Goal: Transaction & Acquisition: Download file/media

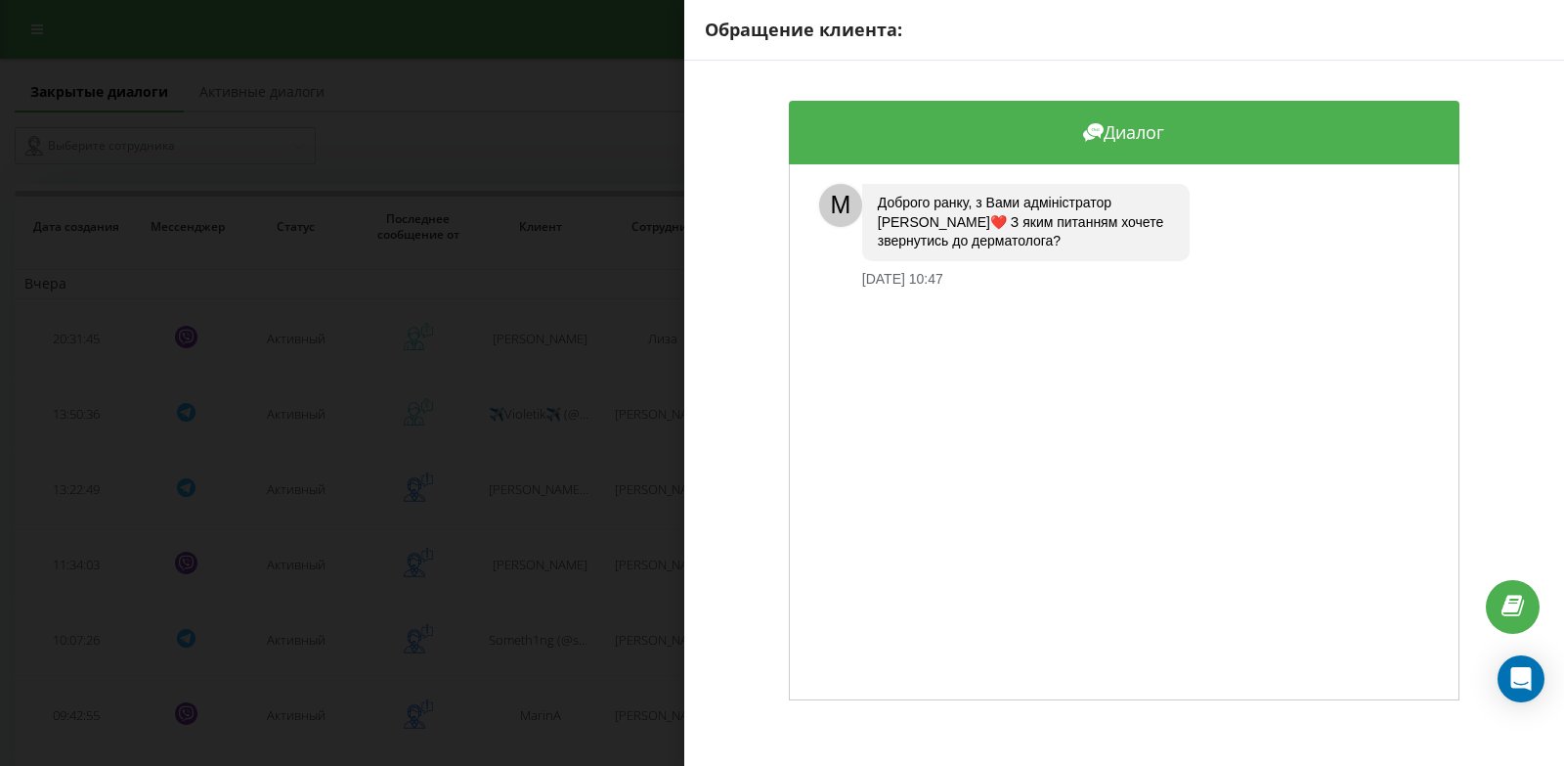
click at [401, 140] on div "Обращение клиента: Диалог M Доброго ранку, з Вами адміністратор Катерина❤️ З як…" at bounding box center [782, 383] width 1564 height 766
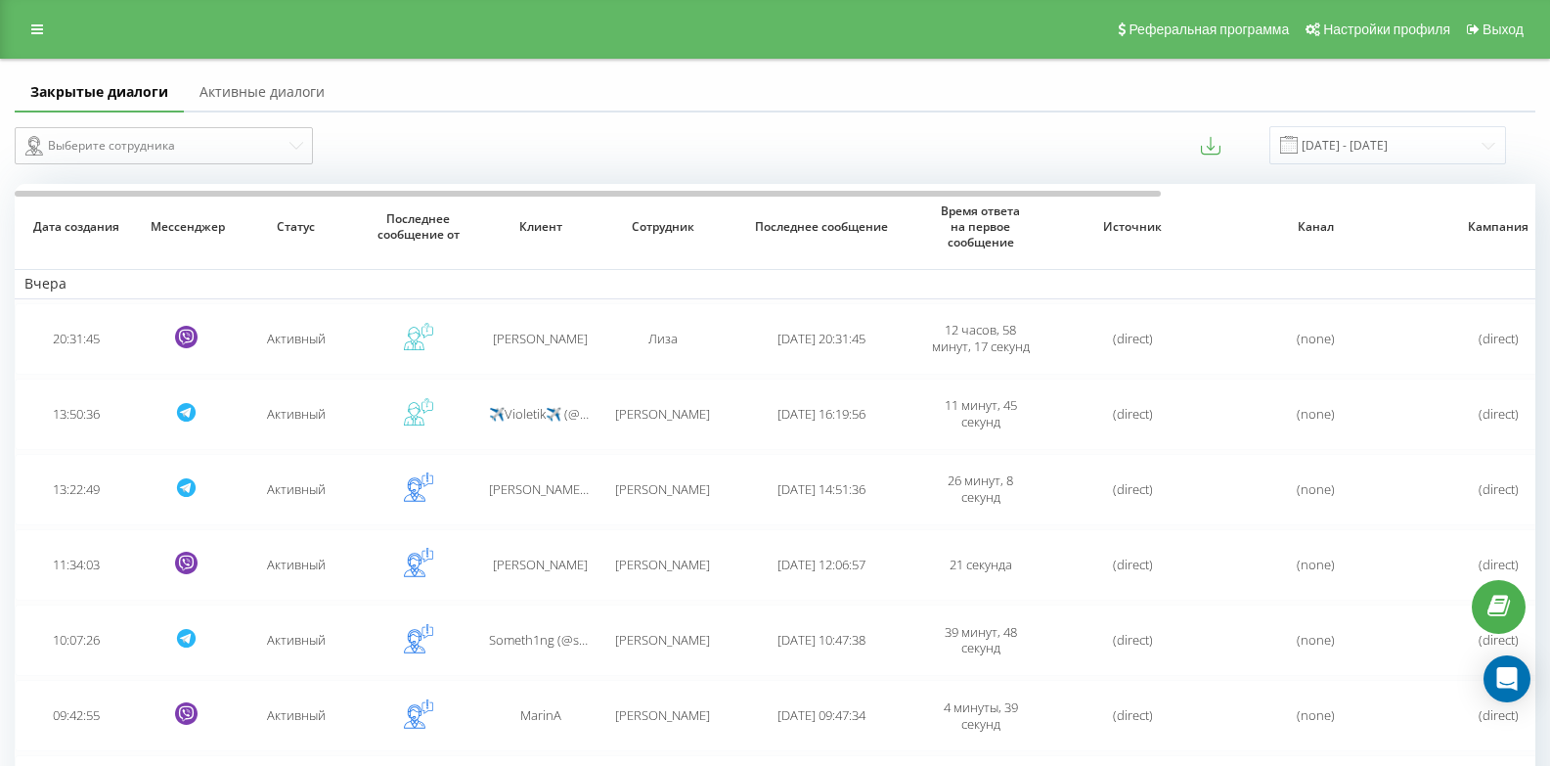
click at [207, 94] on link "Активные диалоги" at bounding box center [262, 92] width 156 height 39
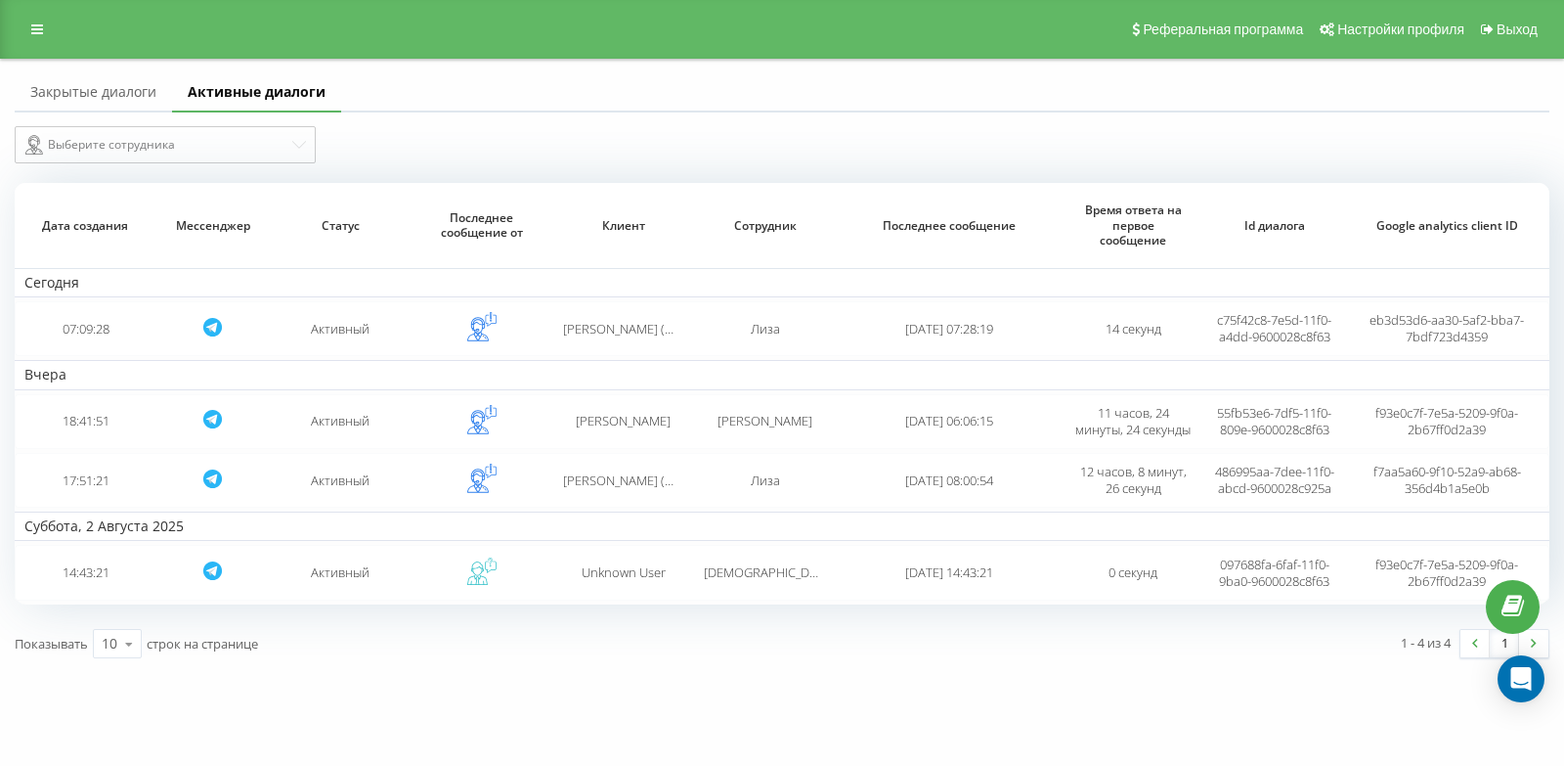
click at [155, 90] on link "Закрытые диалоги" at bounding box center [93, 92] width 157 height 39
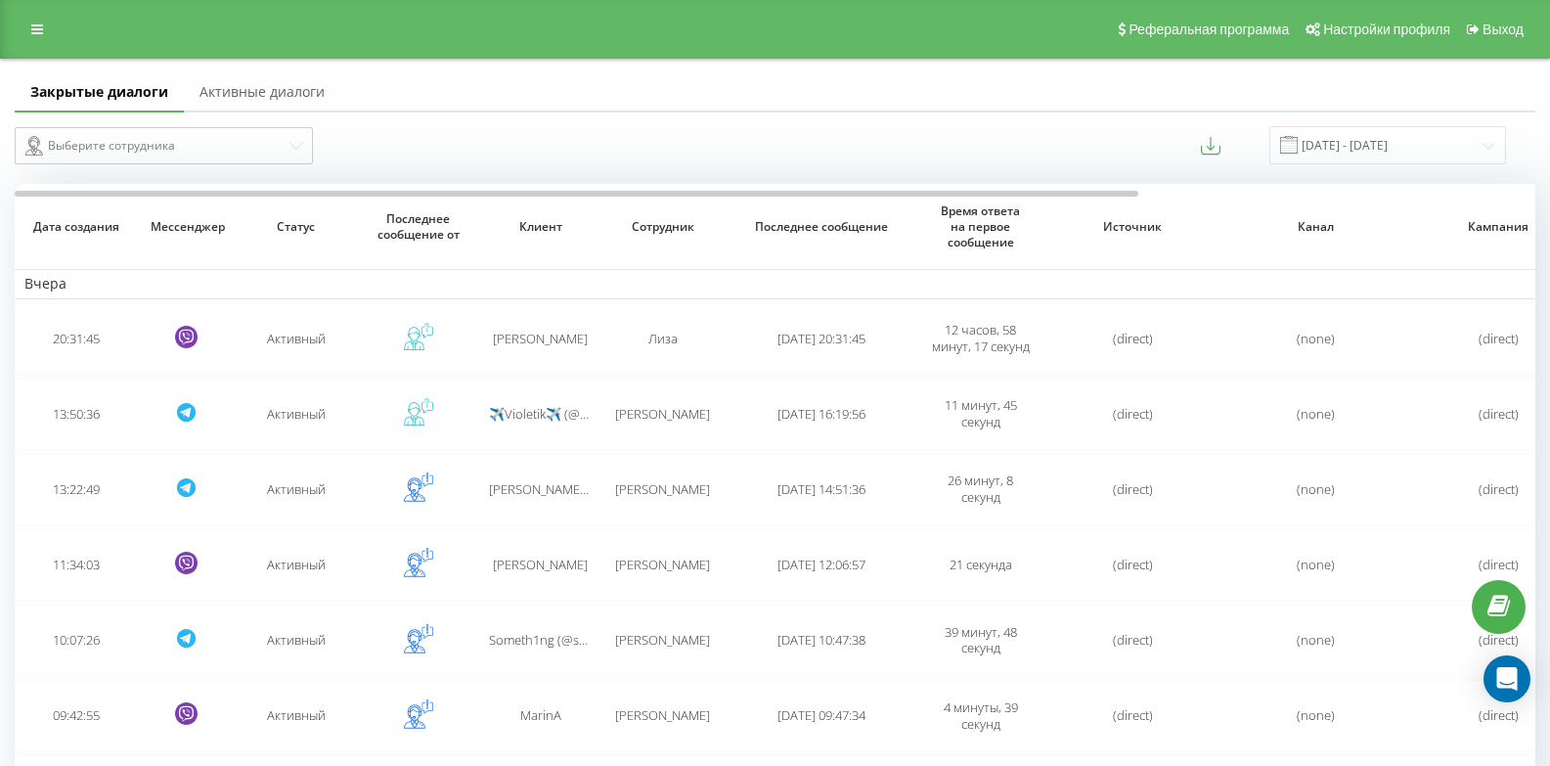
click at [215, 91] on link "Активные диалоги" at bounding box center [262, 92] width 156 height 39
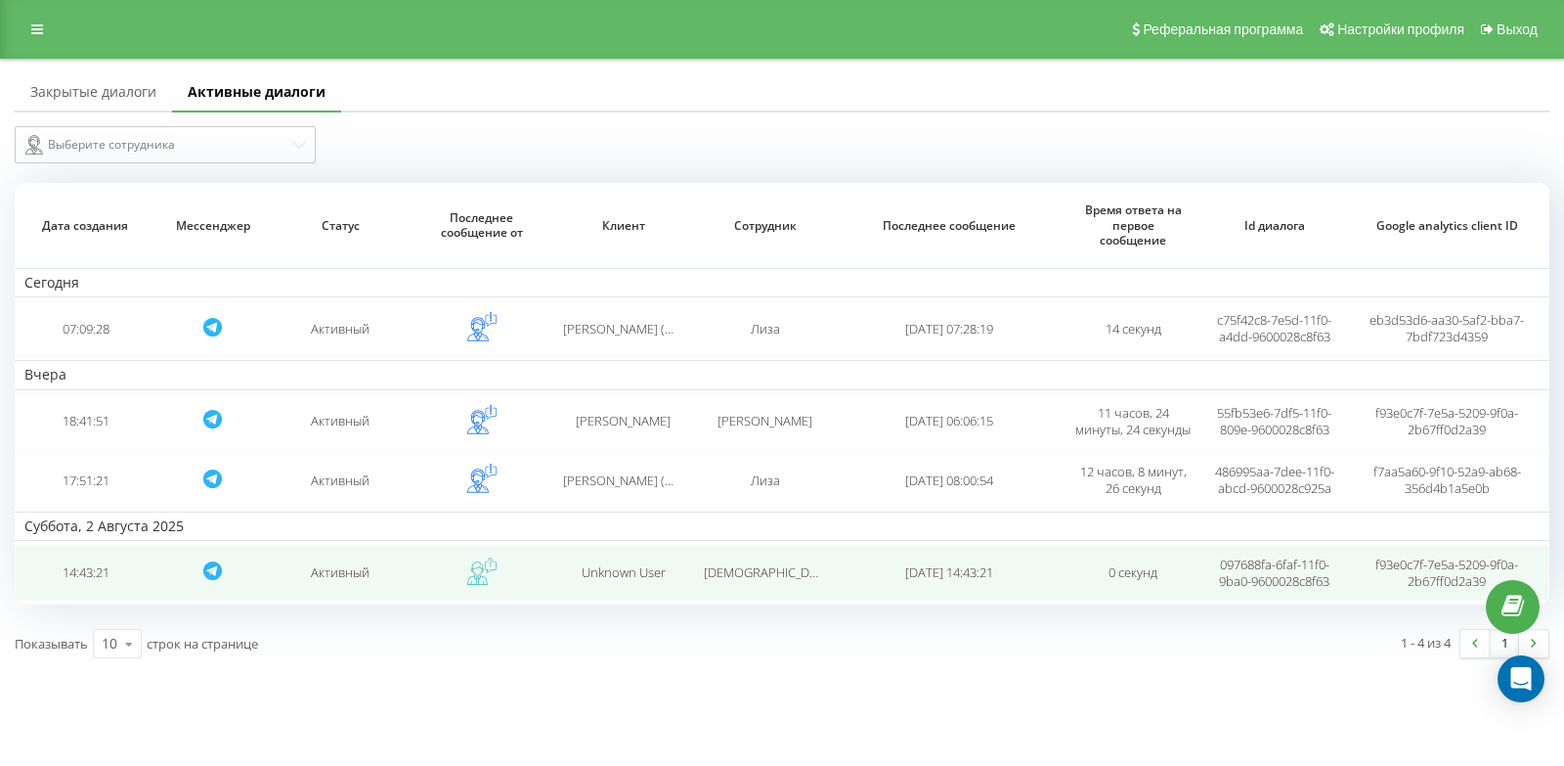
click at [373, 591] on td "Активный" at bounding box center [341, 572] width 142 height 55
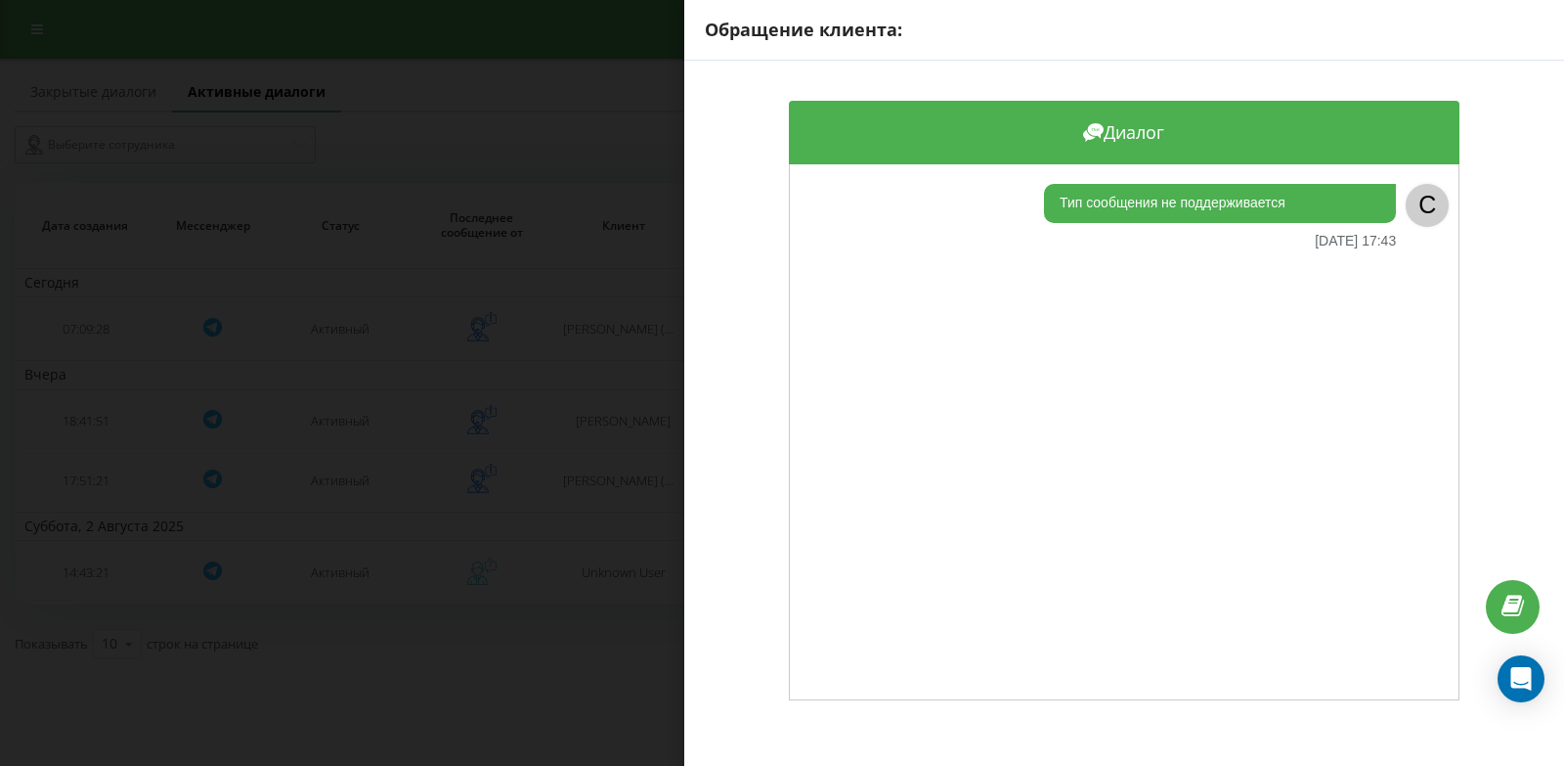
click at [415, 663] on div "Обращение клиента: Диалог Тип сообщения не поддерживается 02.08.2025 17:43 C" at bounding box center [782, 383] width 1564 height 766
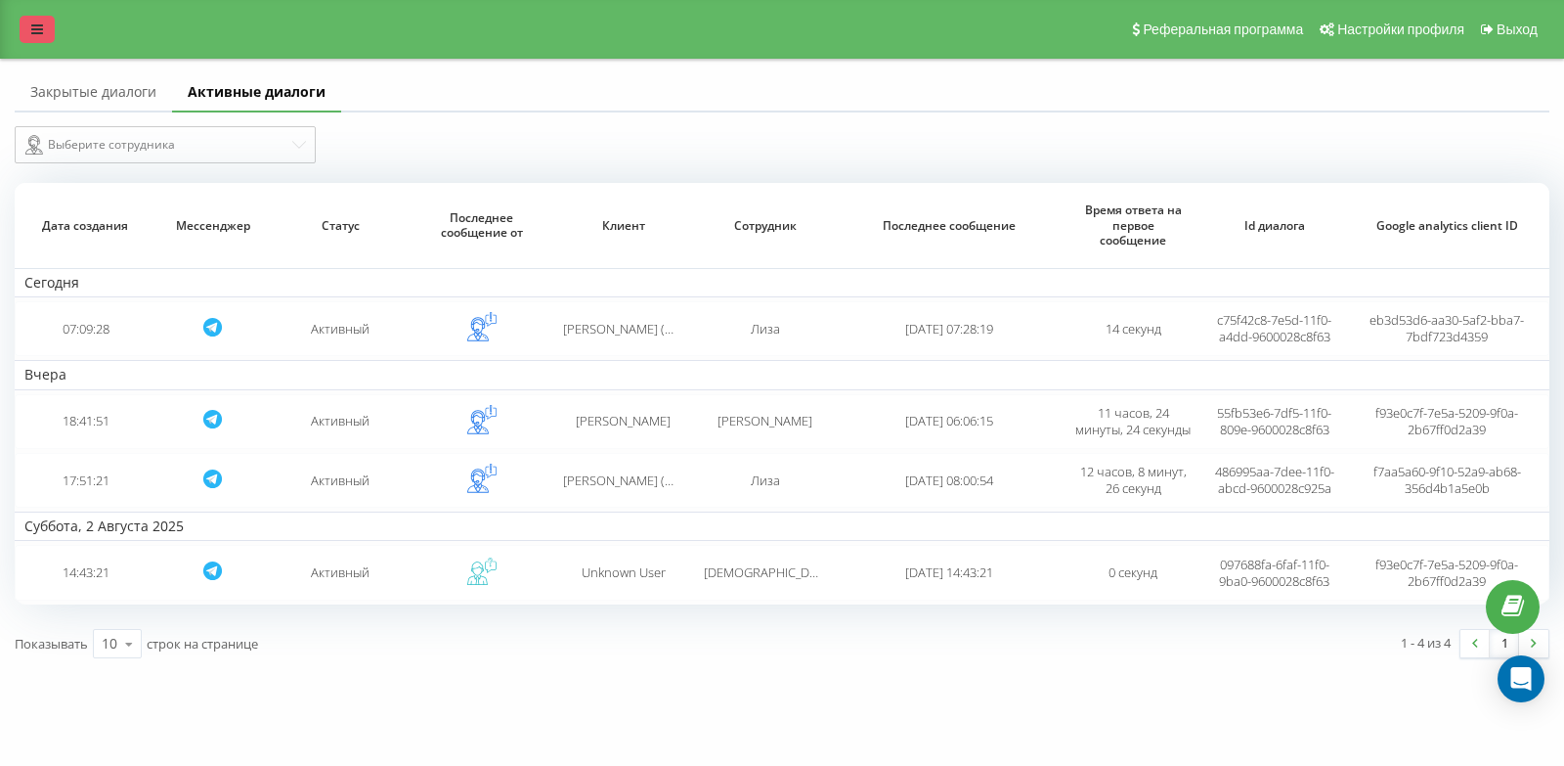
click at [40, 19] on link at bounding box center [37, 29] width 35 height 27
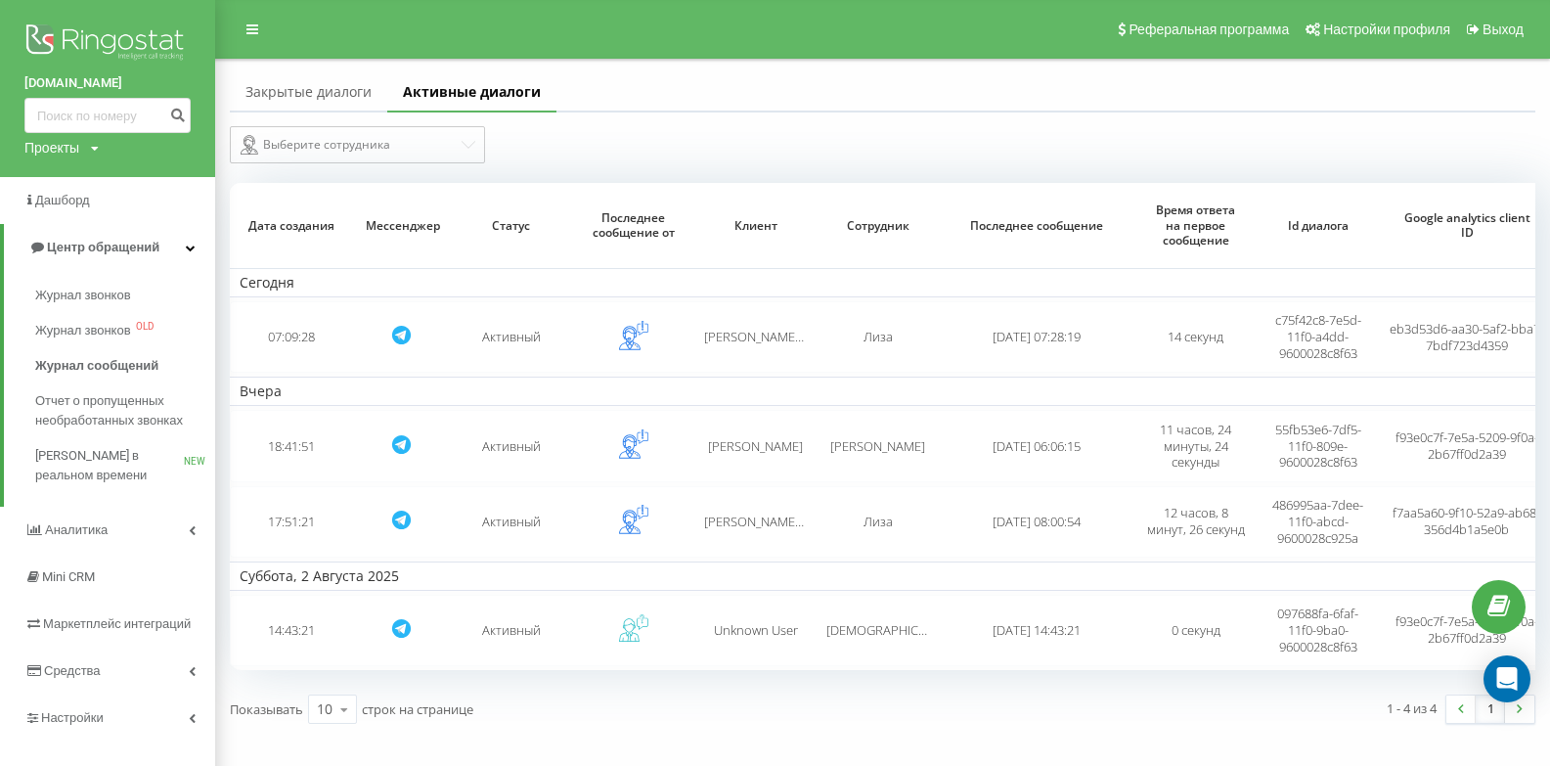
click at [74, 150] on div "Проекты" at bounding box center [51, 148] width 55 height 20
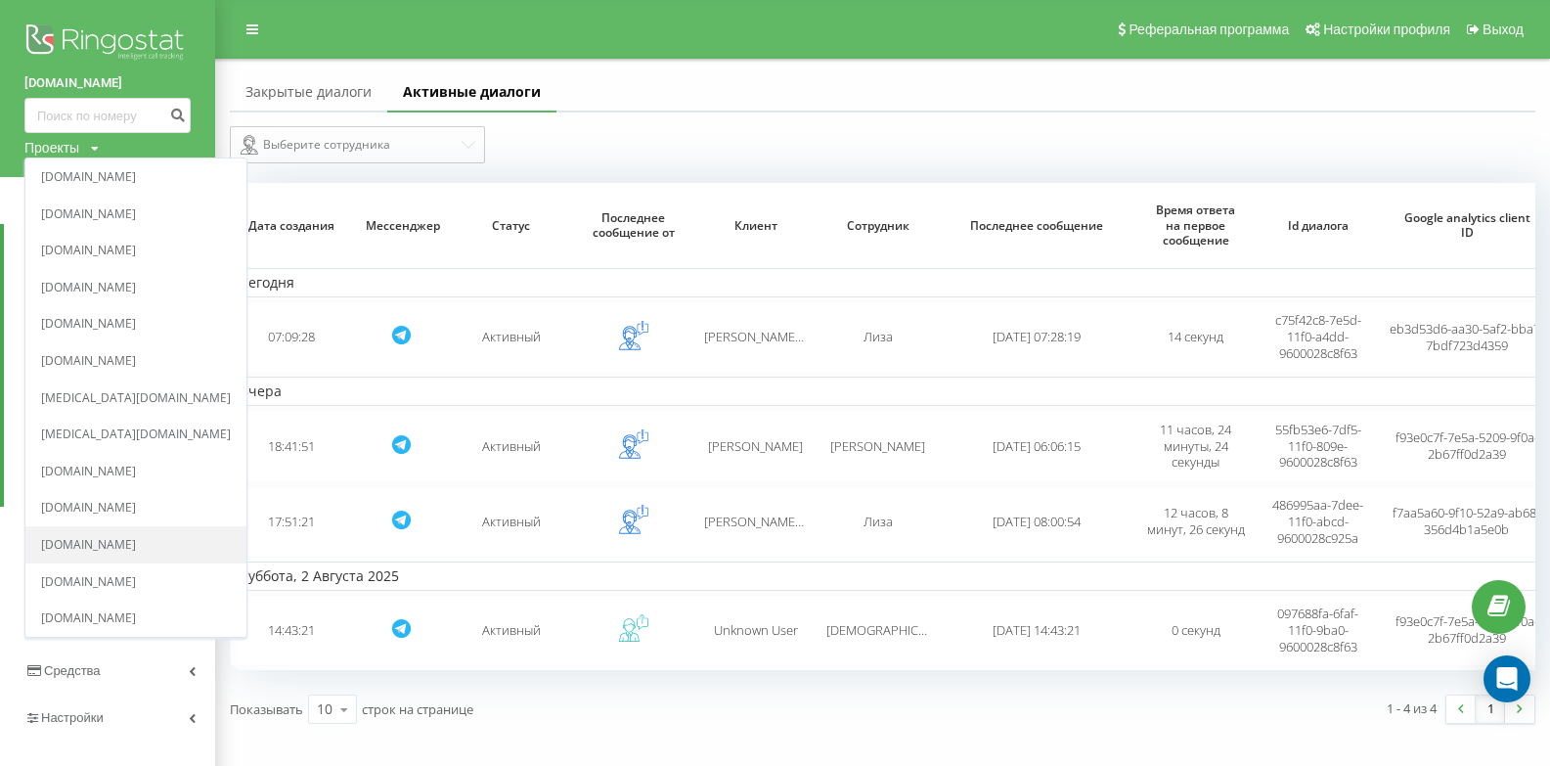
click at [109, 548] on link "[DOMAIN_NAME]" at bounding box center [136, 545] width 190 height 16
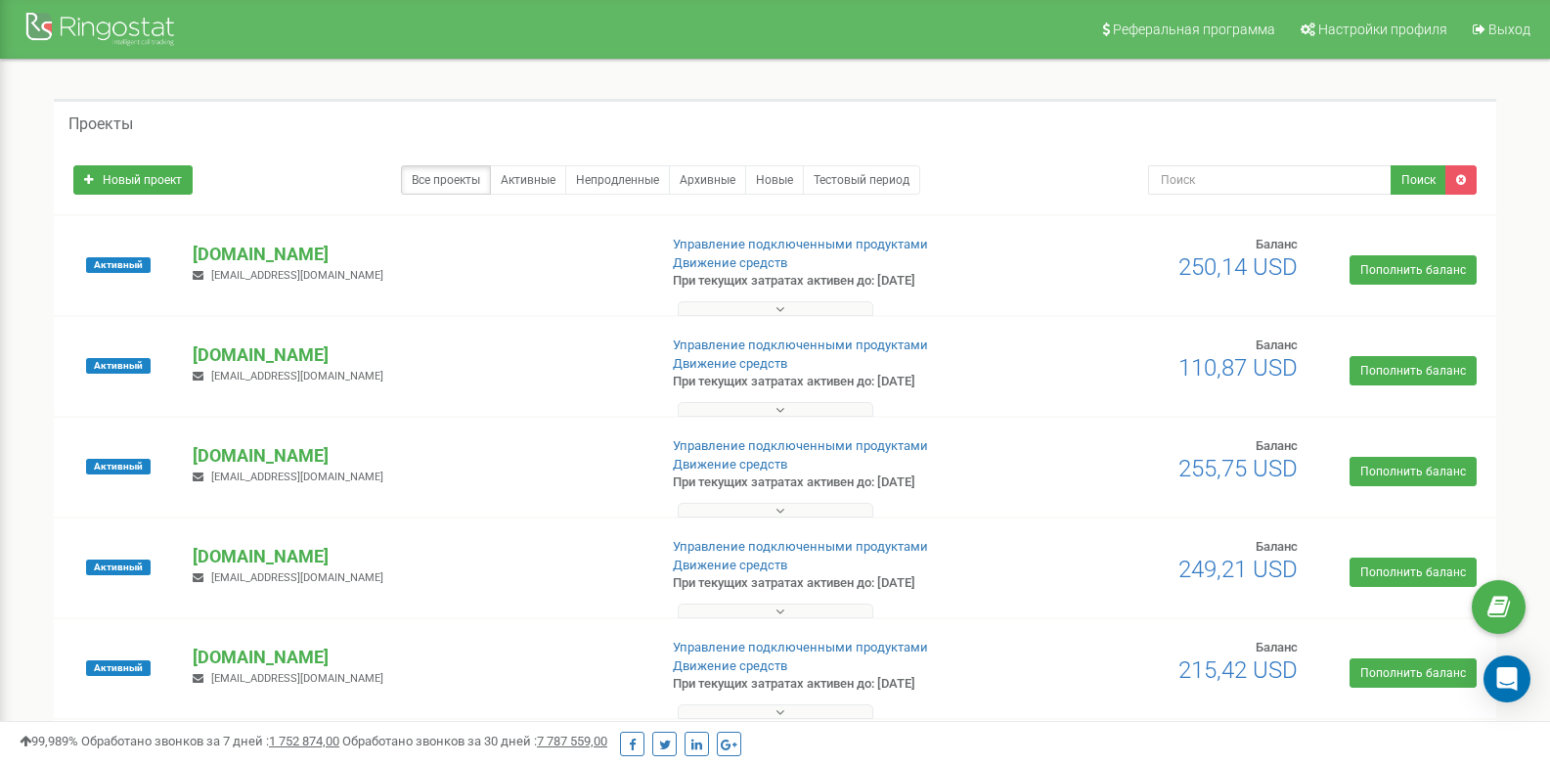
click at [306, 351] on p "[DOMAIN_NAME]" at bounding box center [417, 354] width 448 height 25
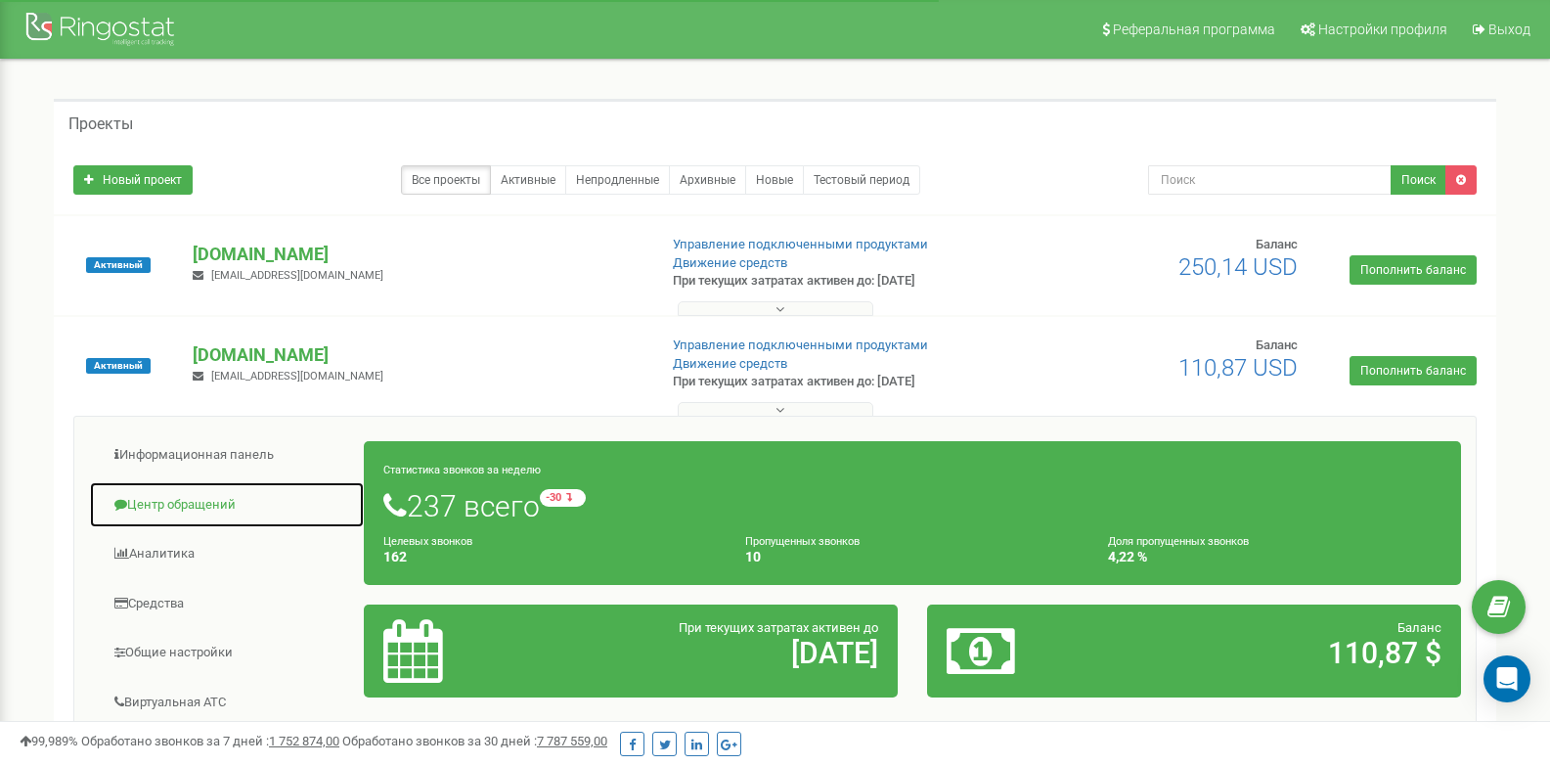
click at [221, 495] on link "Центр обращений" at bounding box center [227, 505] width 276 height 48
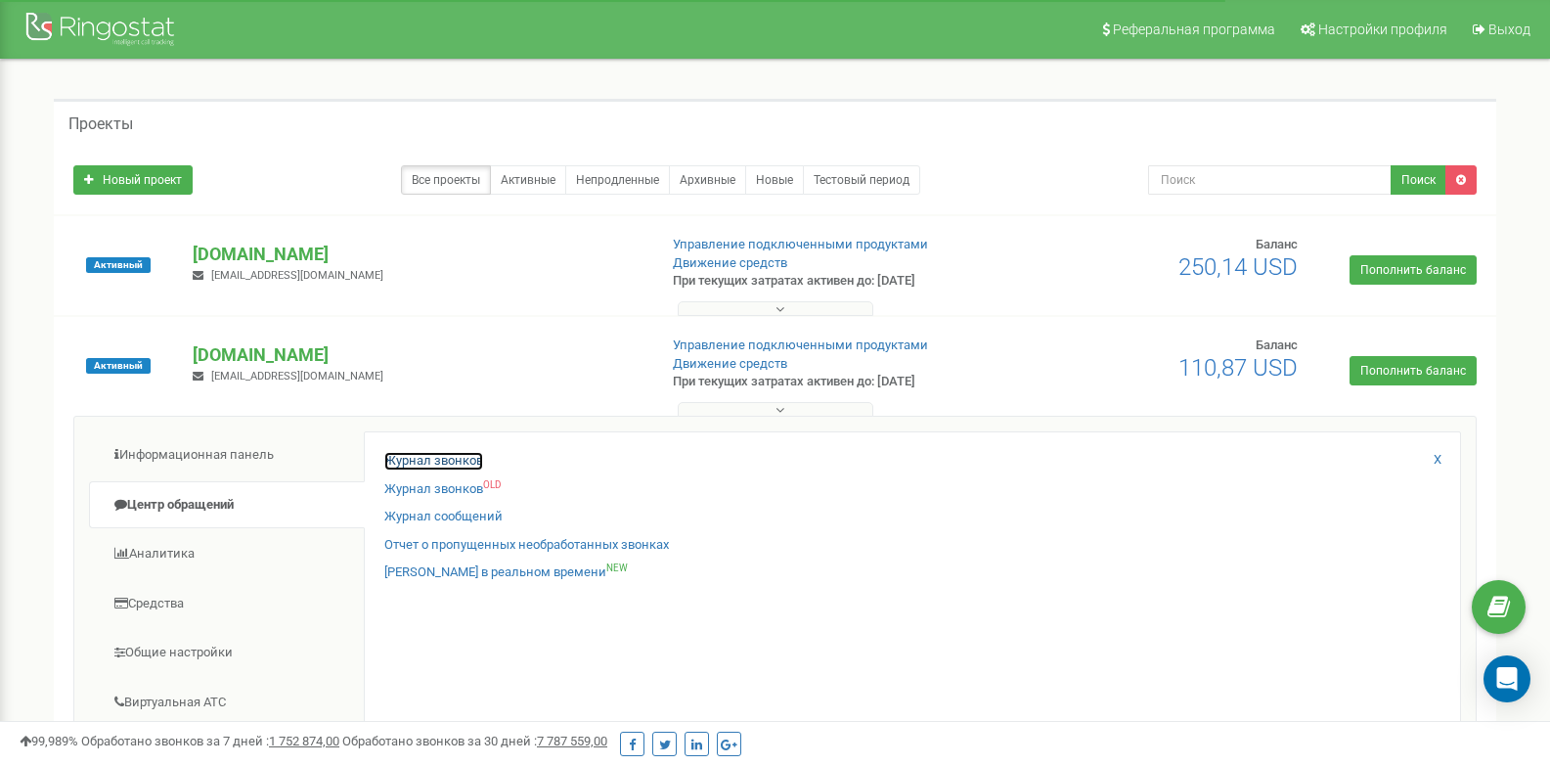
click at [459, 461] on link "Журнал звонков" at bounding box center [433, 461] width 99 height 19
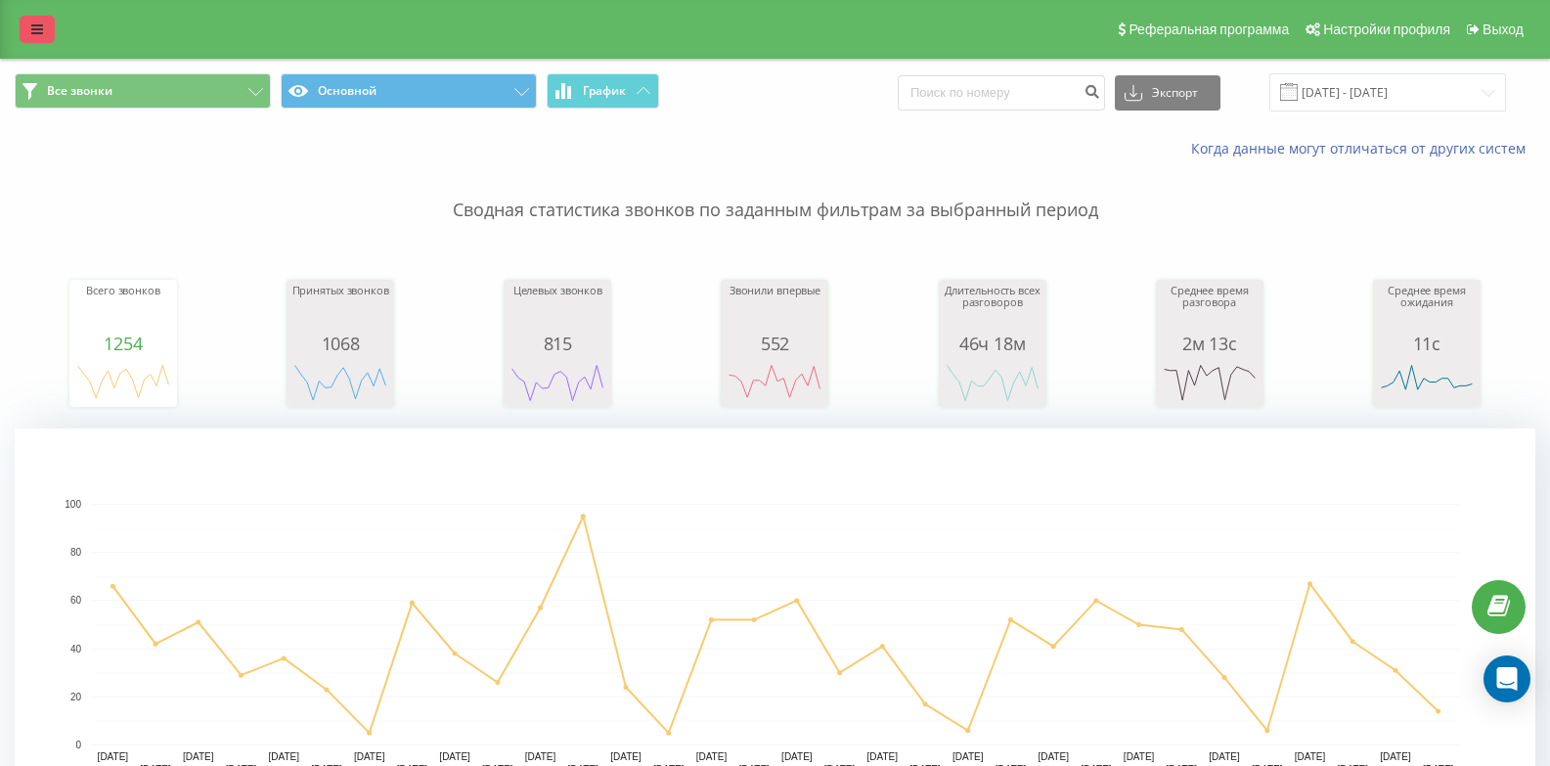
click at [43, 35] on link at bounding box center [37, 29] width 35 height 27
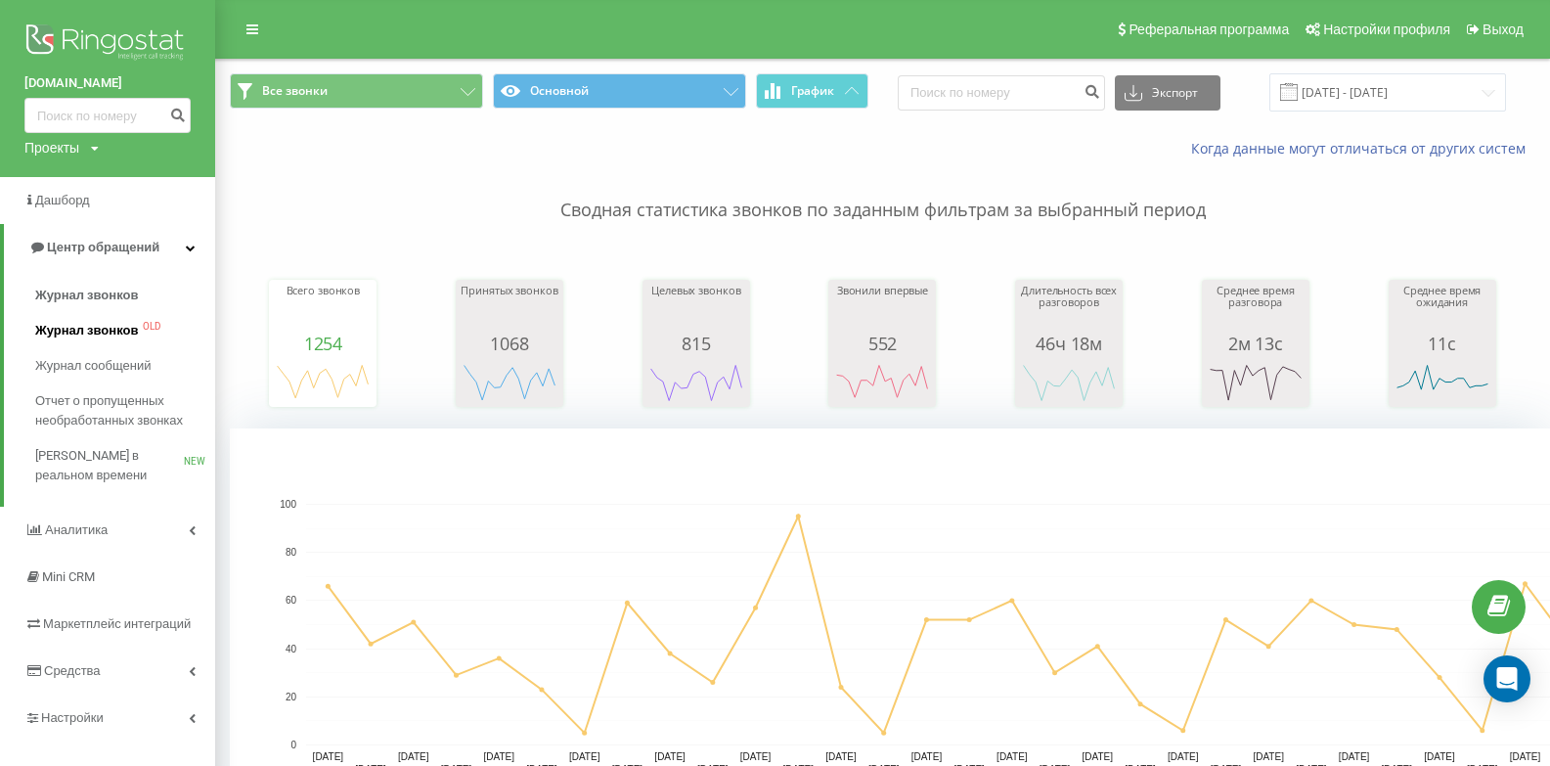
click at [124, 330] on span "Журнал звонков" at bounding box center [86, 331] width 103 height 20
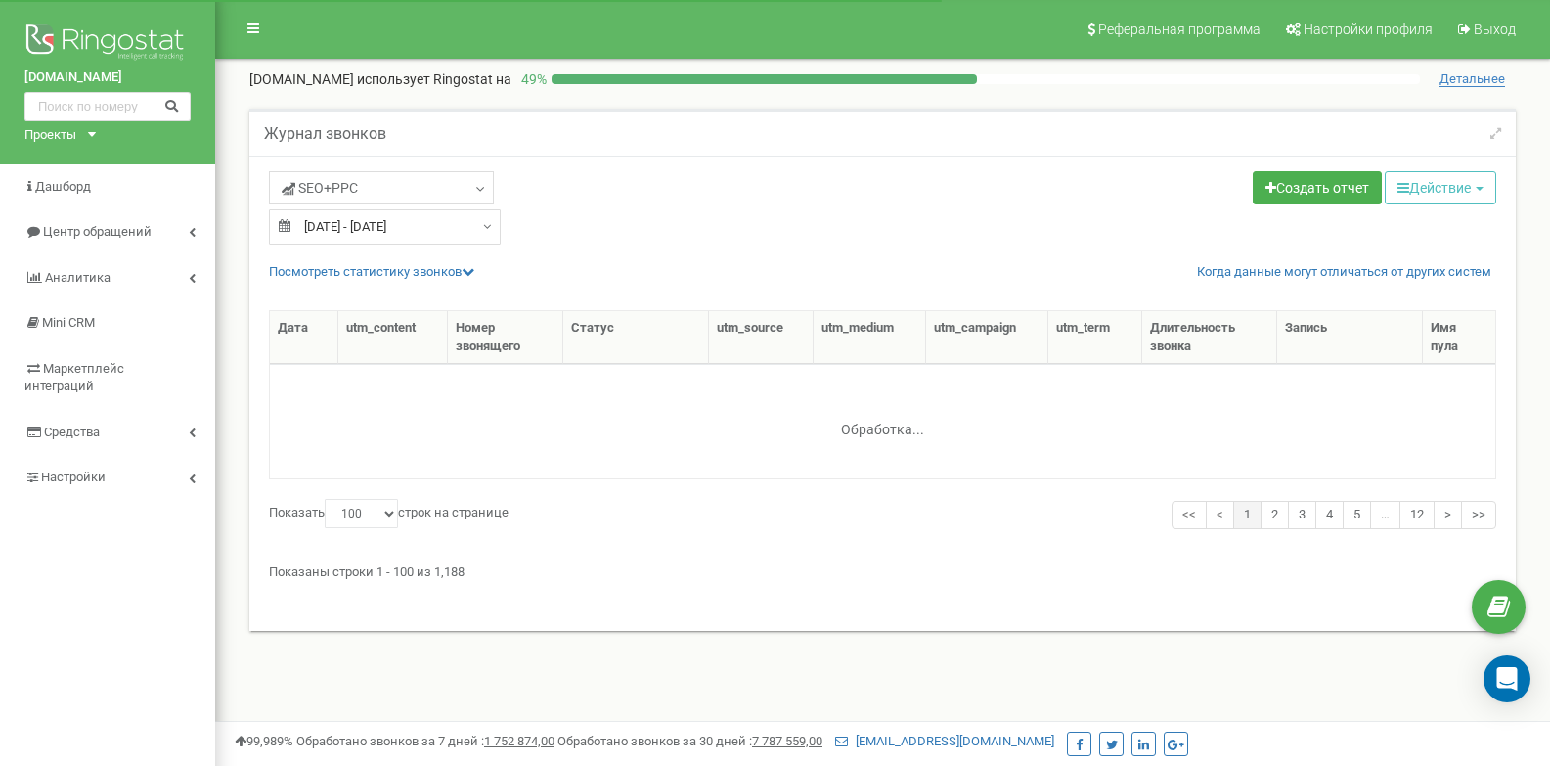
select select "100"
type input "[DATE]"
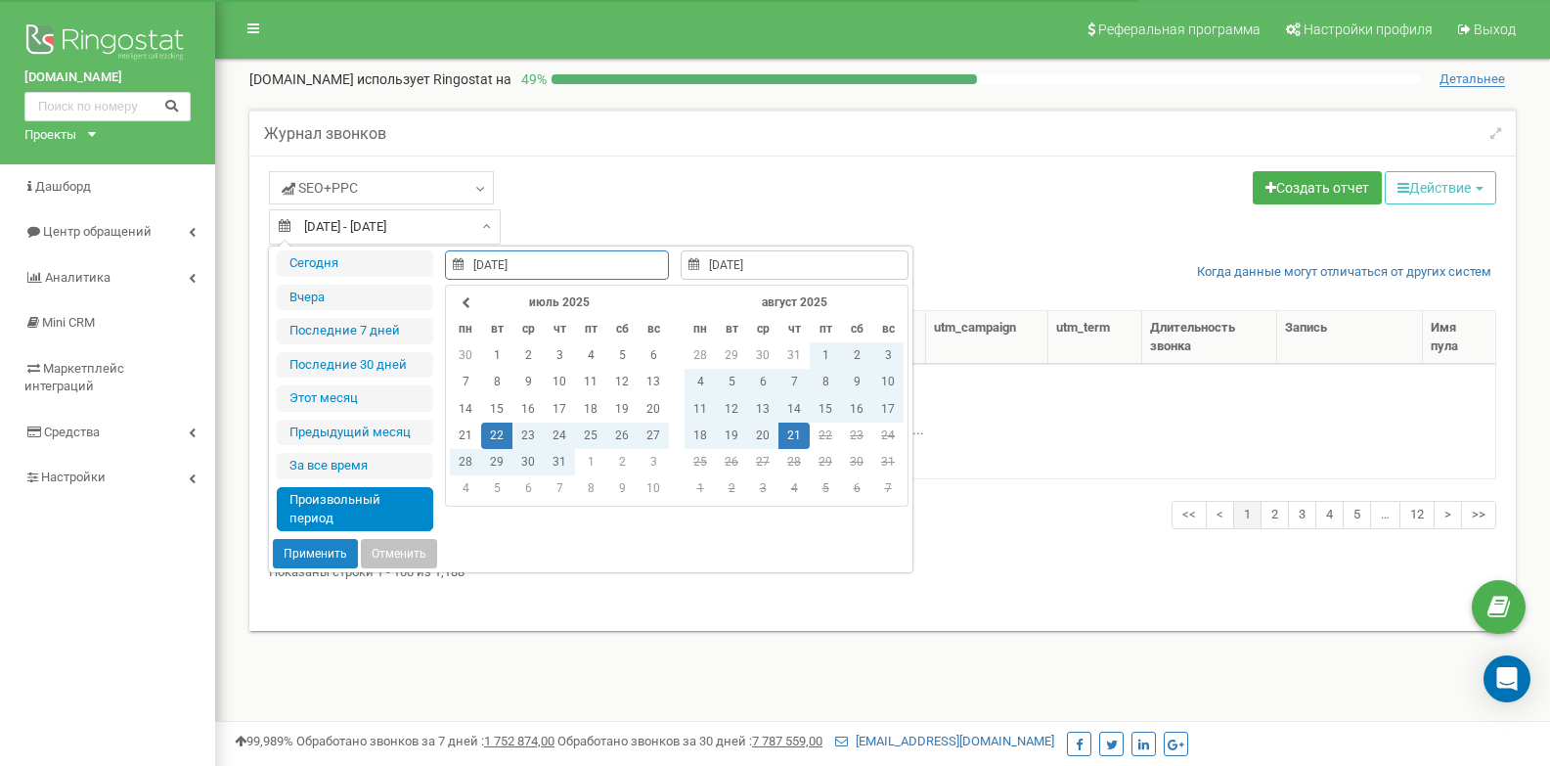
click at [453, 230] on input "22.07.2025 - 21.08.2025" at bounding box center [385, 226] width 232 height 35
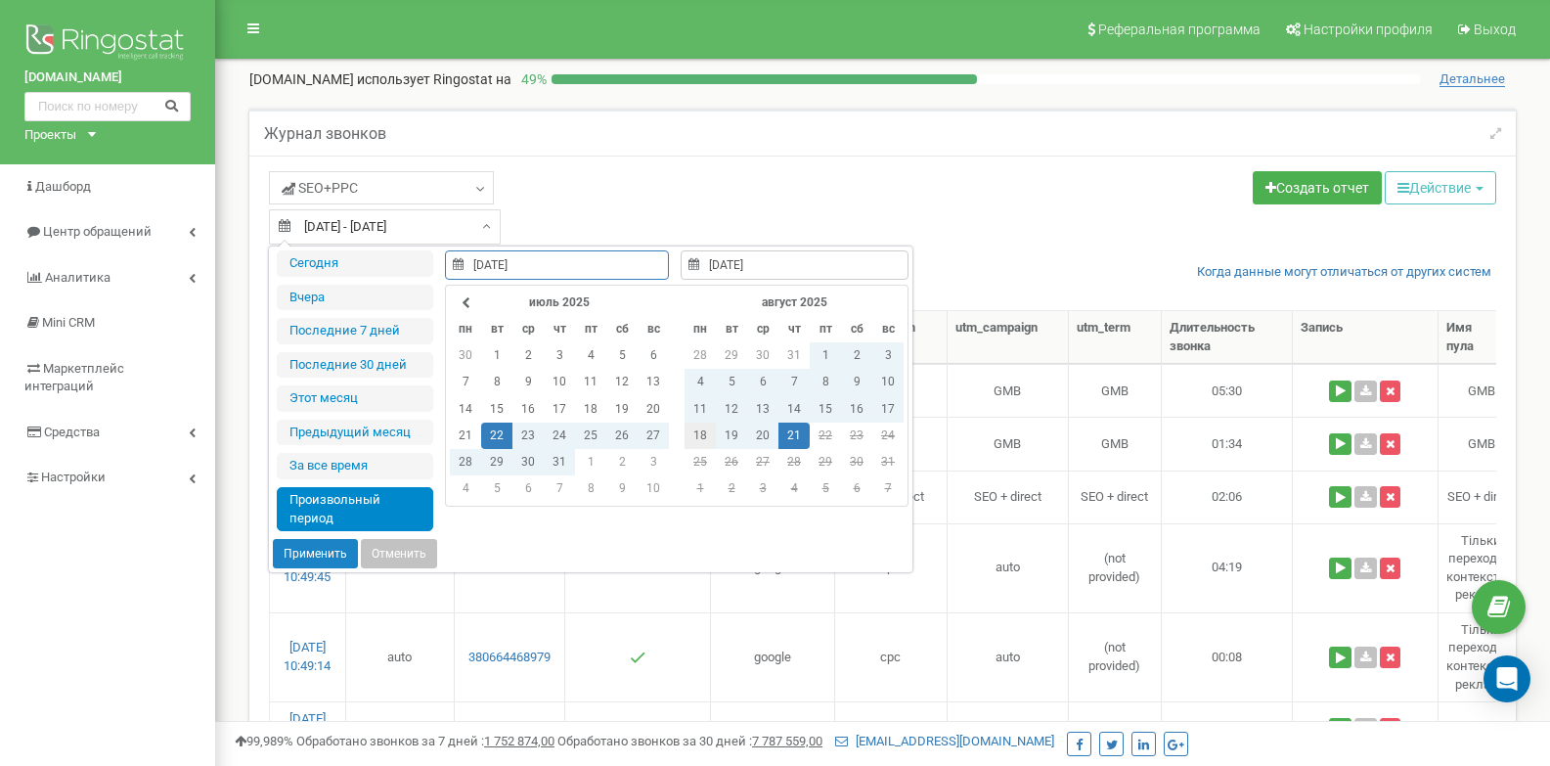
type input "18.08.2025"
click at [703, 434] on td "18" at bounding box center [699, 435] width 31 height 26
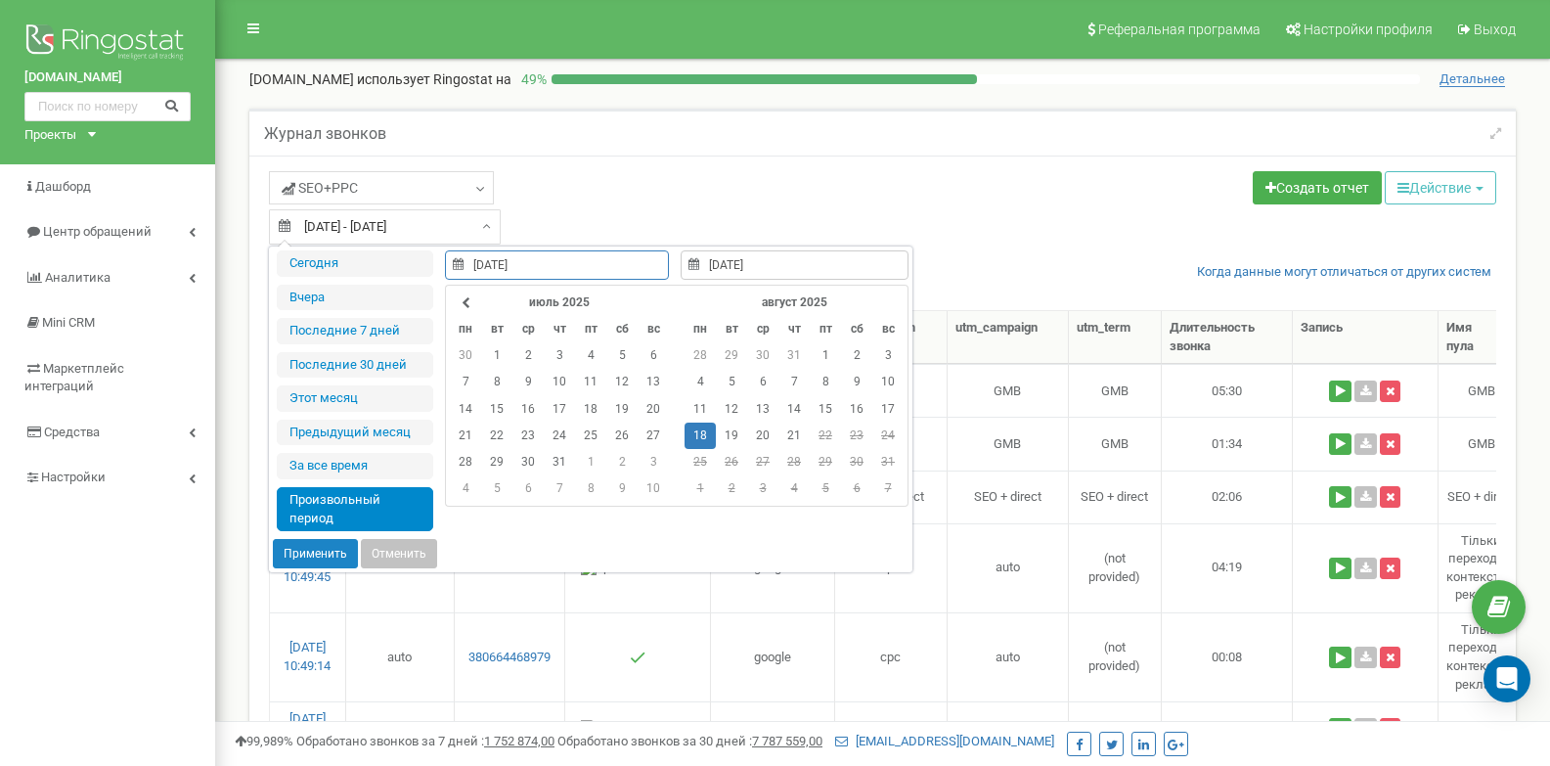
type input "18.08.2025"
click at [309, 550] on button "Применить" at bounding box center [315, 553] width 85 height 29
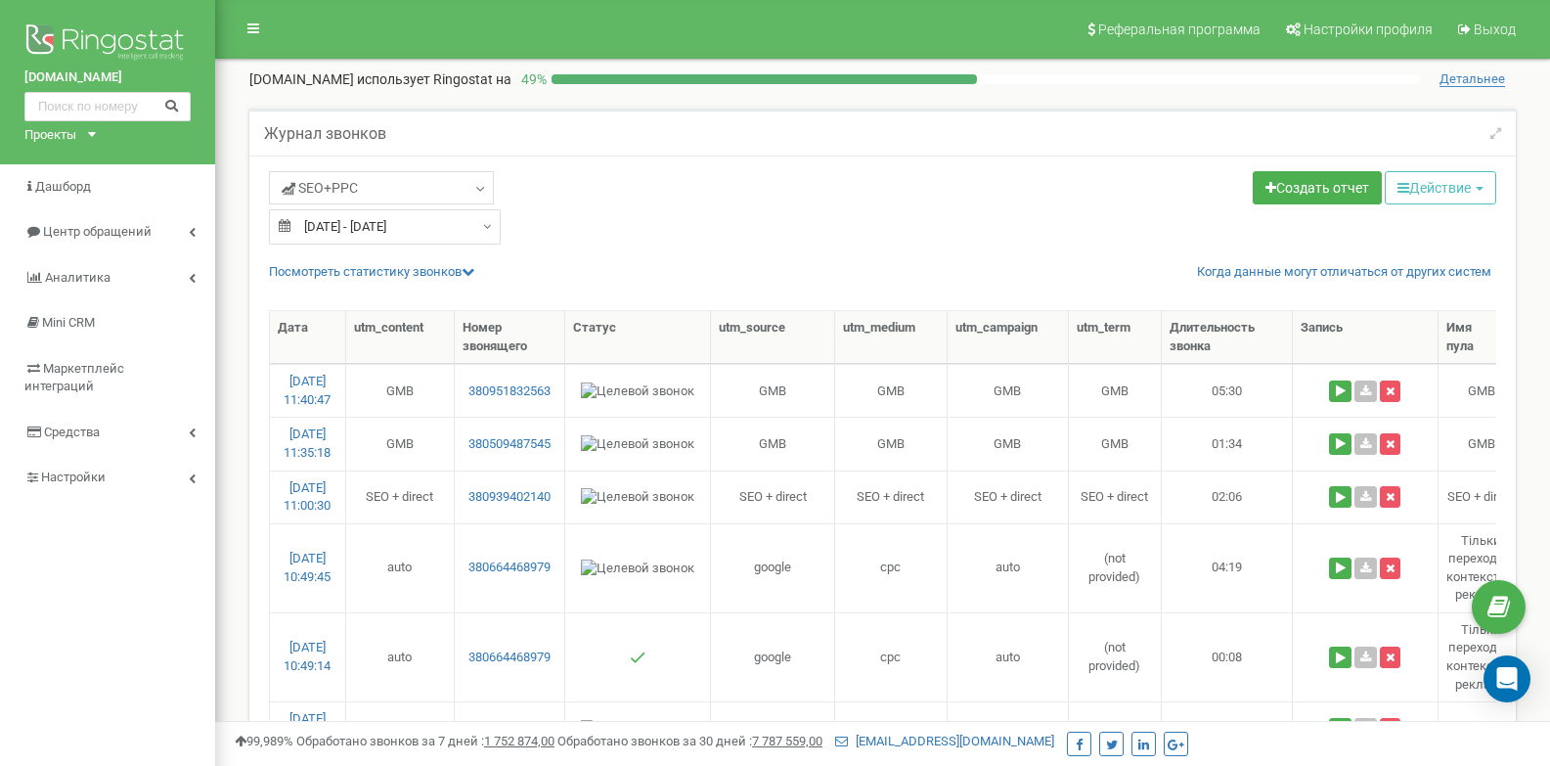
type input "18.08.2025 - 18.08.2025"
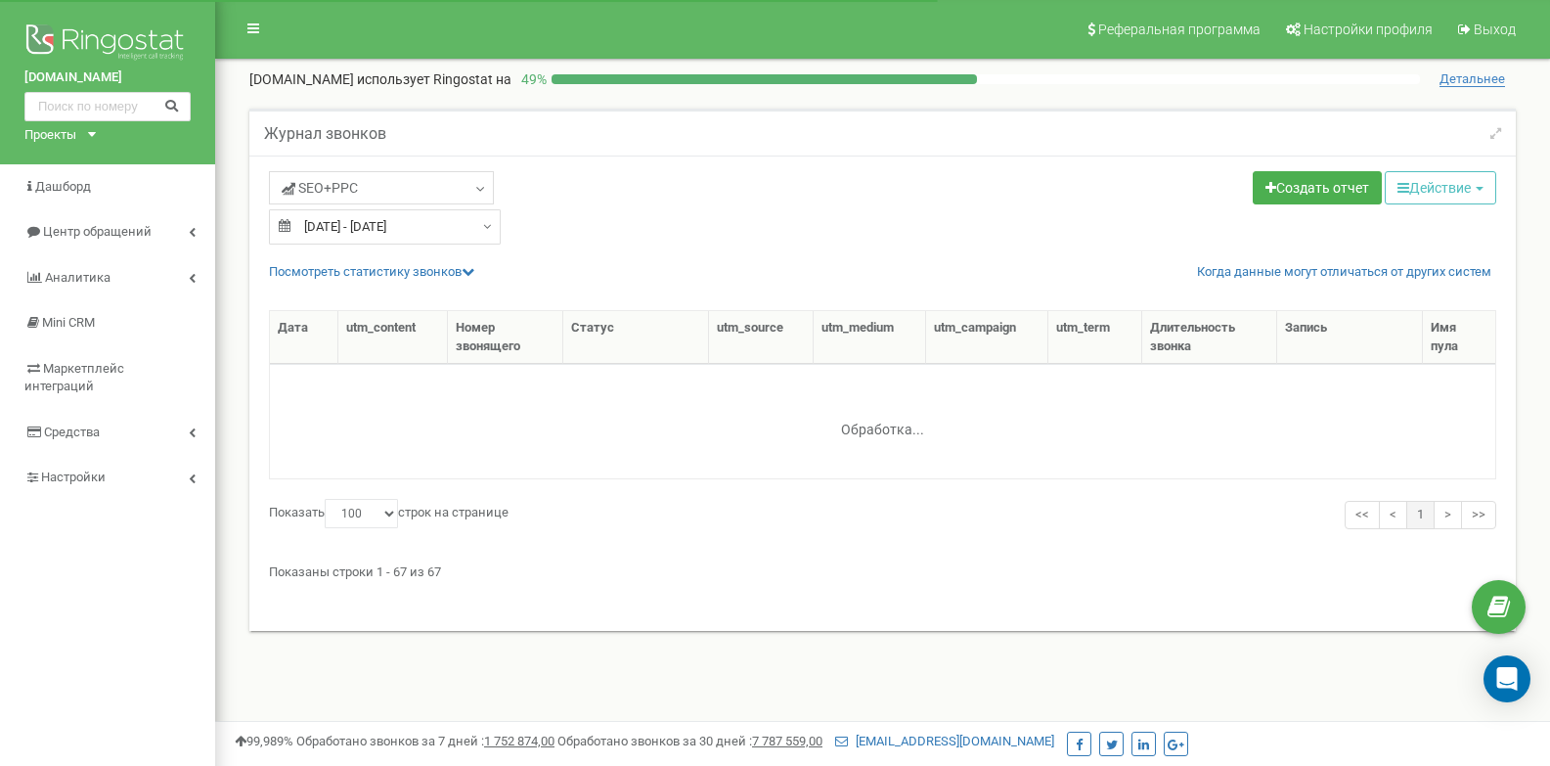
select select "100"
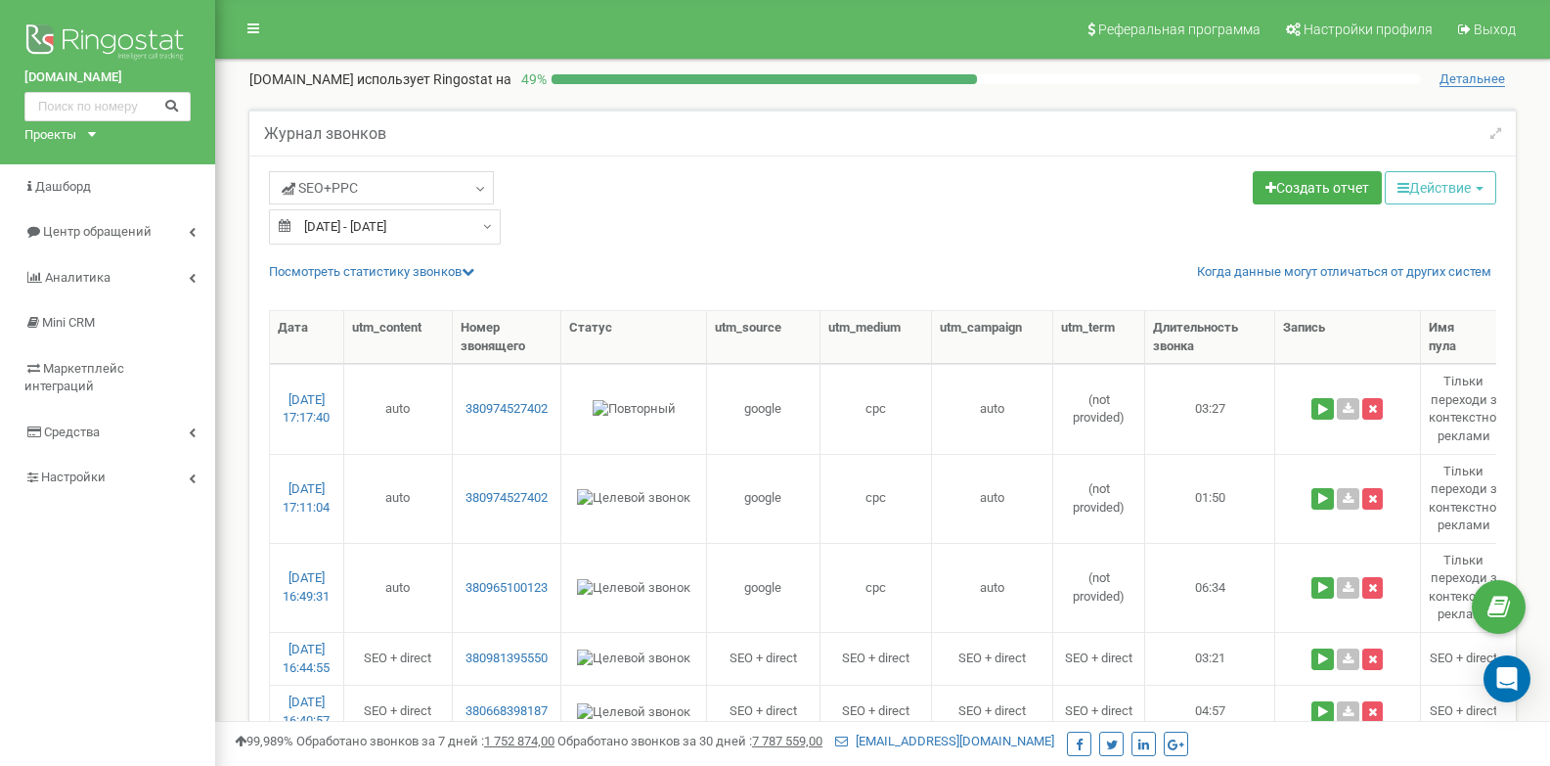
type input "18.08.2025"
click at [366, 224] on input "18.08.2025 - 18.08.2025" at bounding box center [385, 226] width 232 height 35
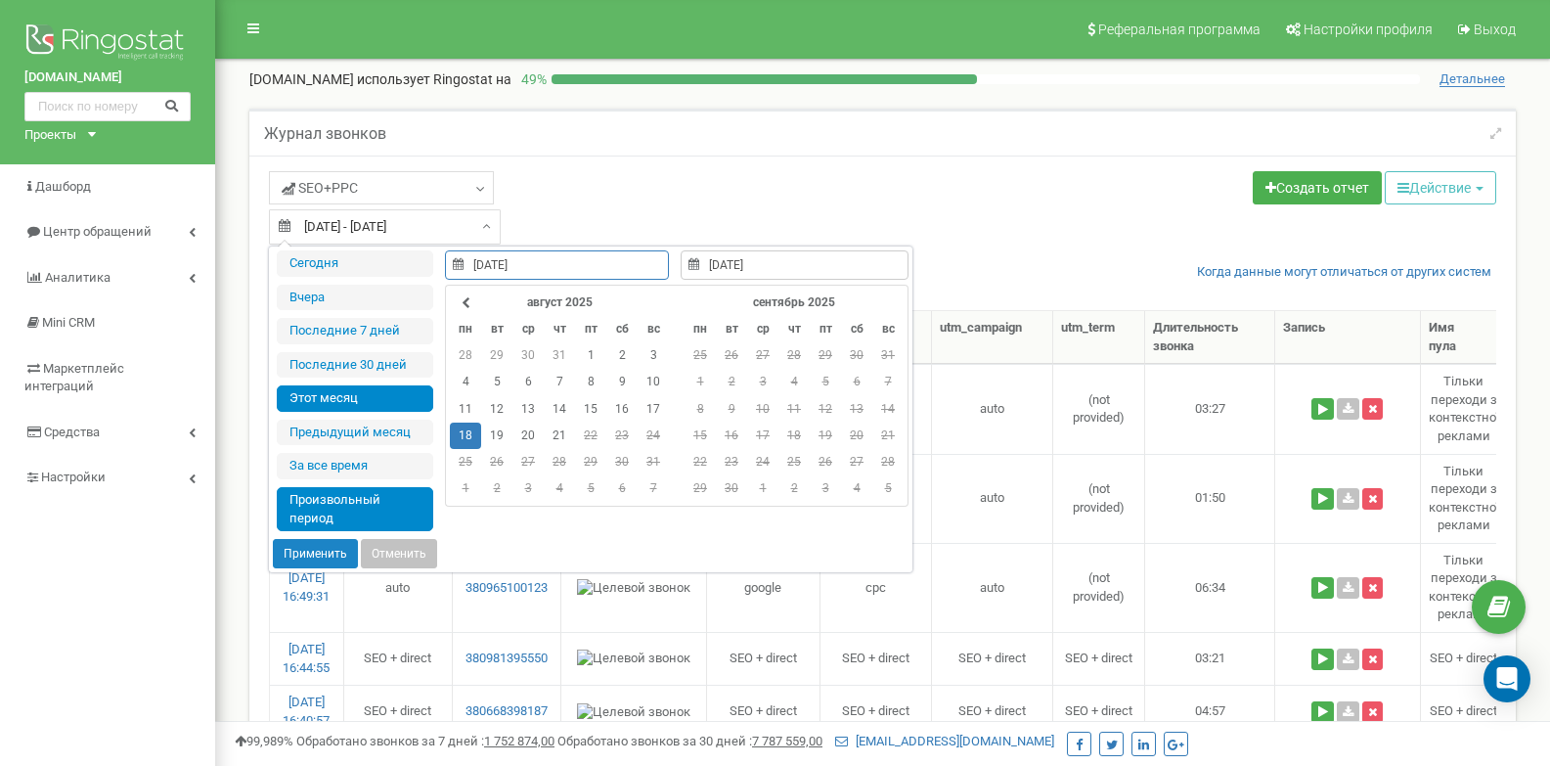
type input "[DATE]"
type input "18.08.2025"
type input "15.08.2025"
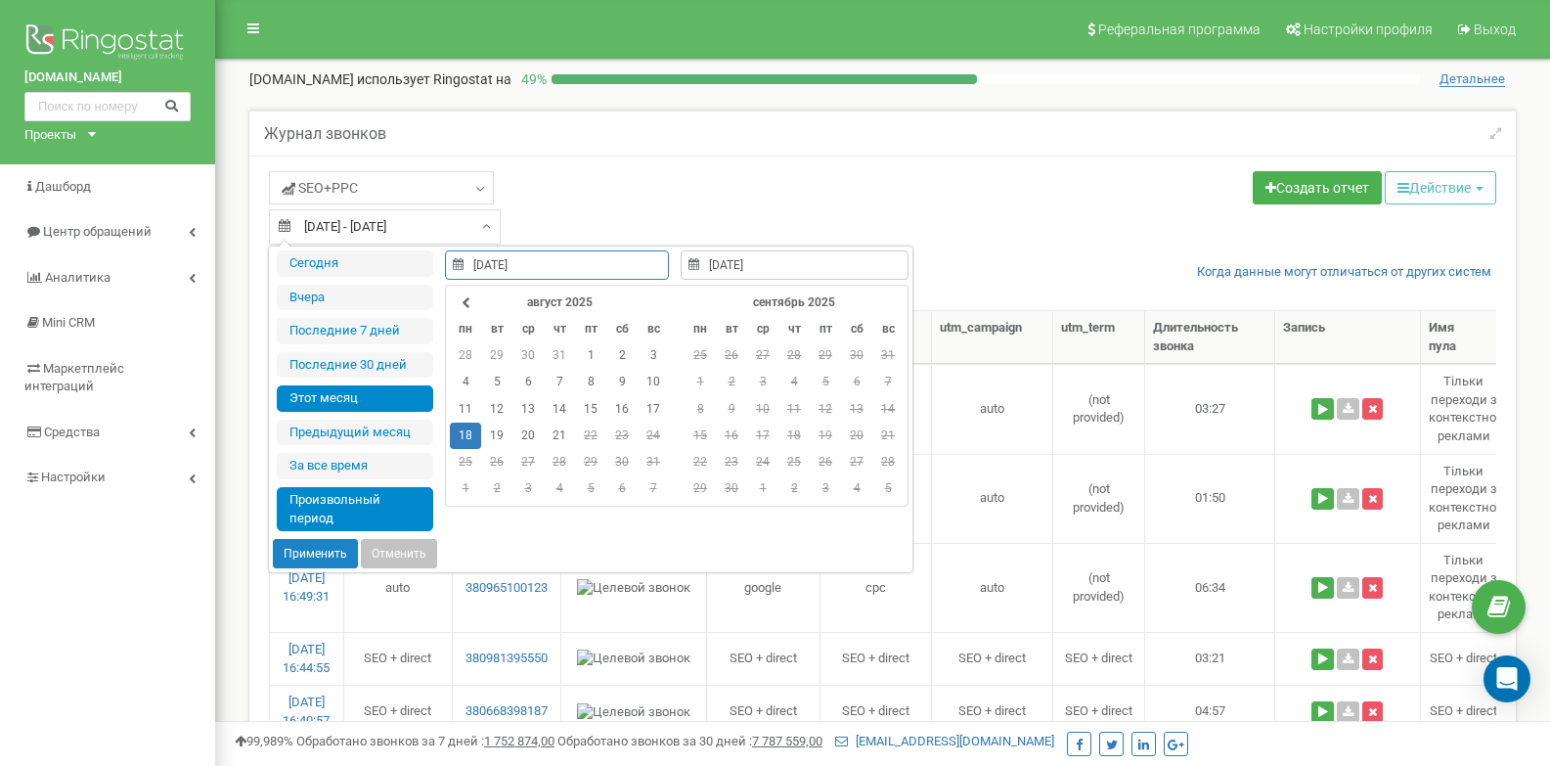
type input "21.08.2025"
type input "23.07.2025"
type input "21.08.2025"
type input "18.08.2025"
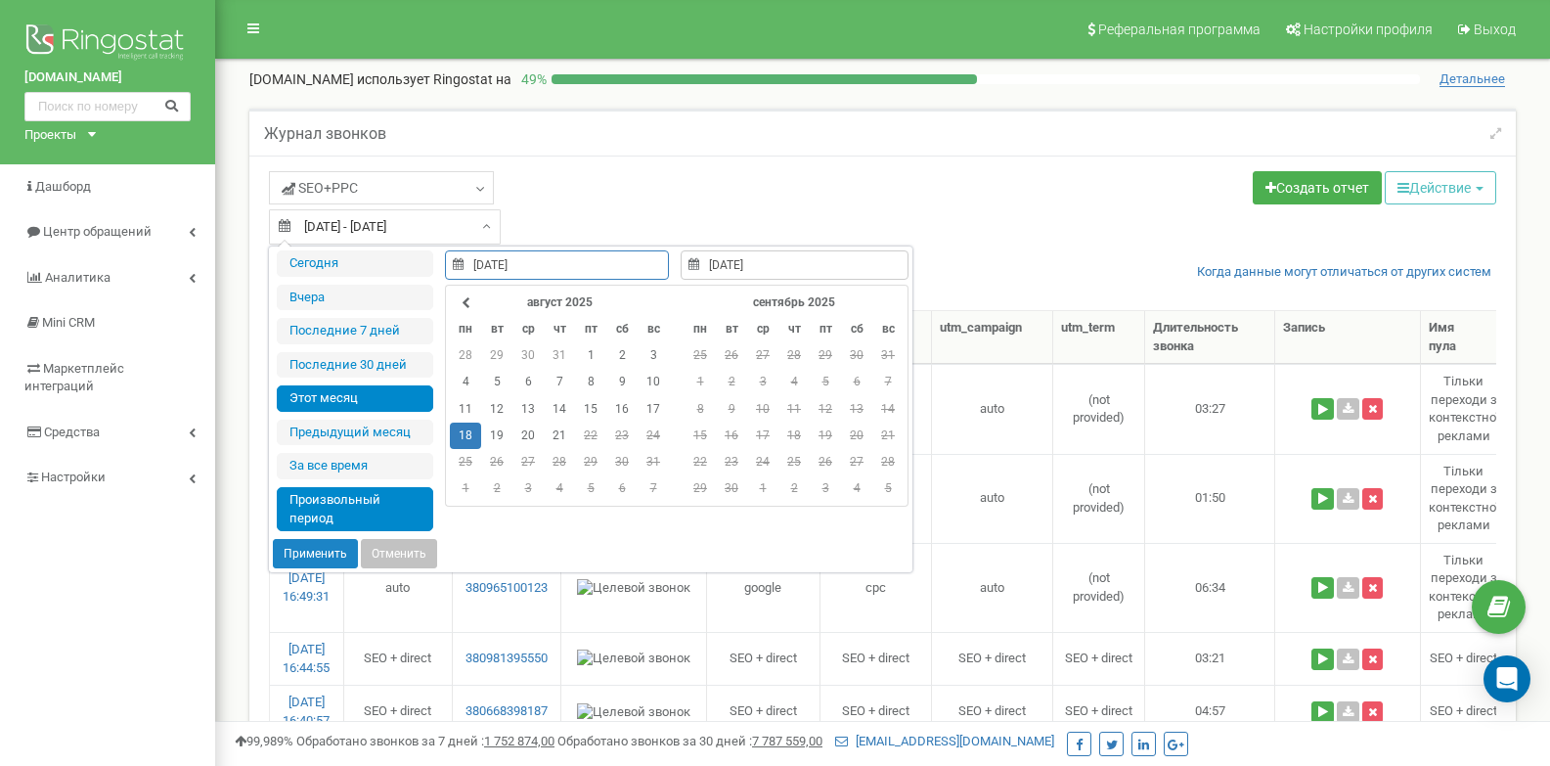
type input "01.08.2025"
type input "21.08.2025"
type input "18.08.2025"
type input "19.08.2025"
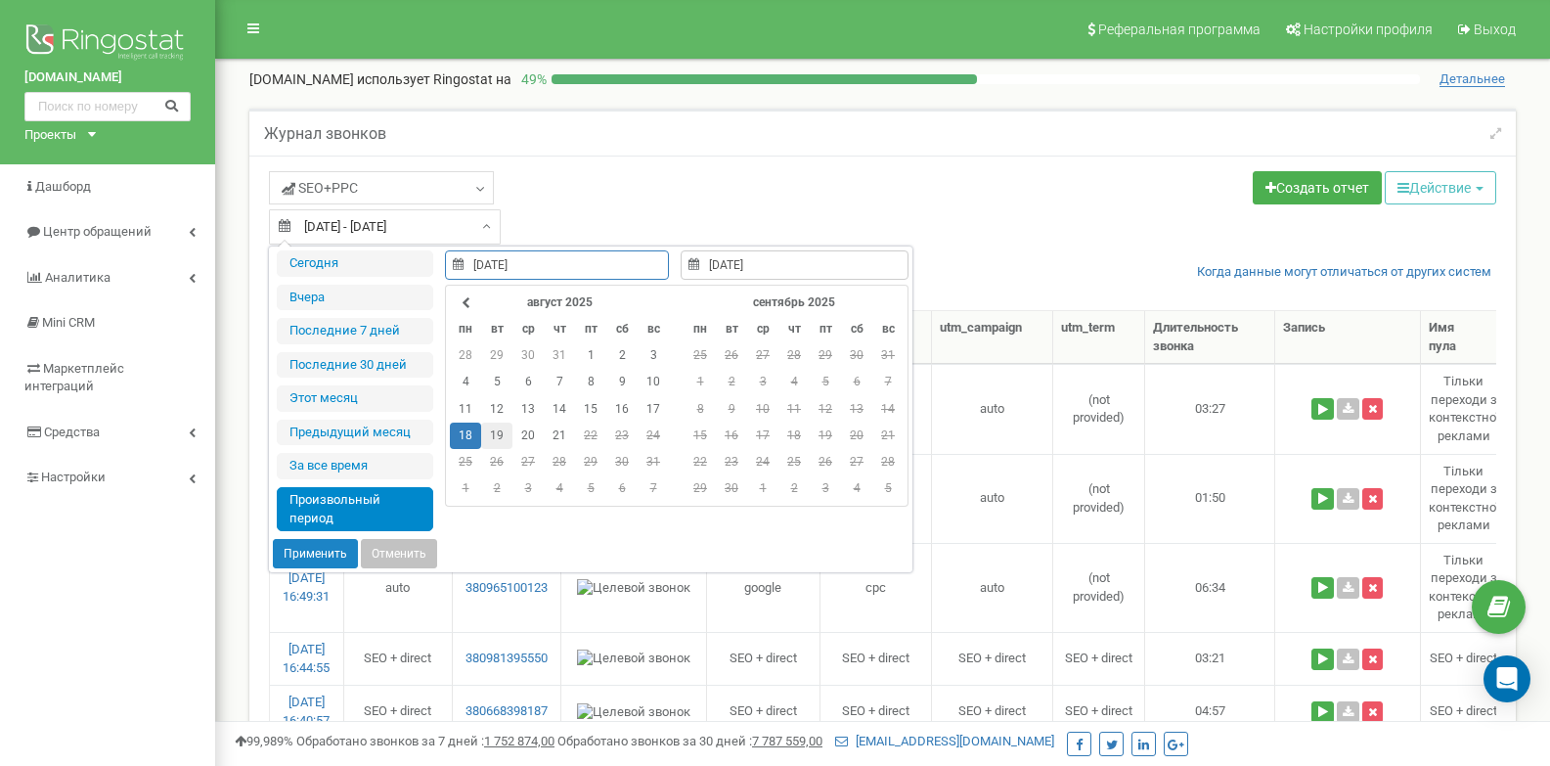
click at [500, 437] on td "19" at bounding box center [496, 435] width 31 height 26
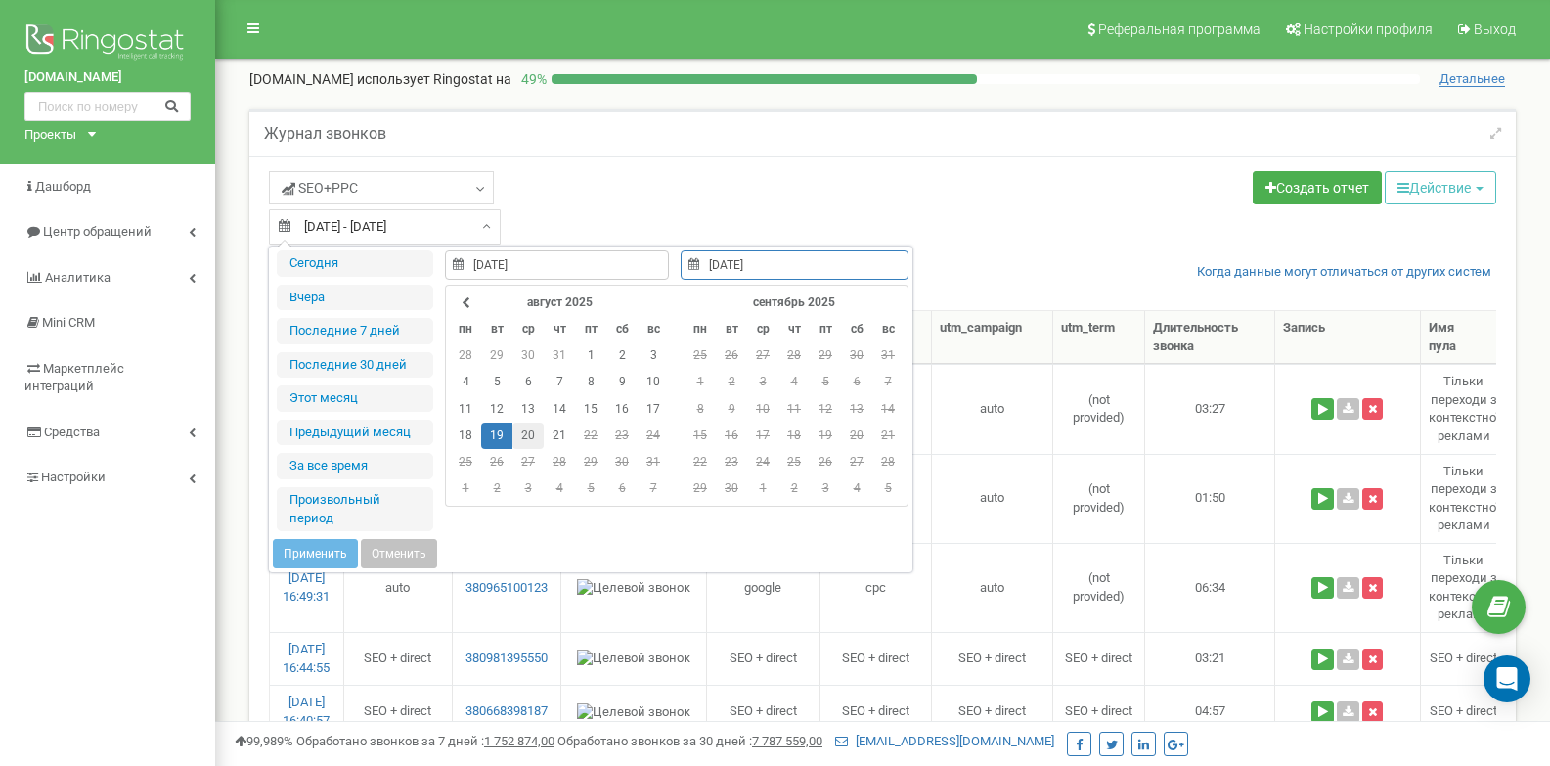
type input "20.08.2025"
click at [529, 440] on td "20" at bounding box center [527, 435] width 31 height 26
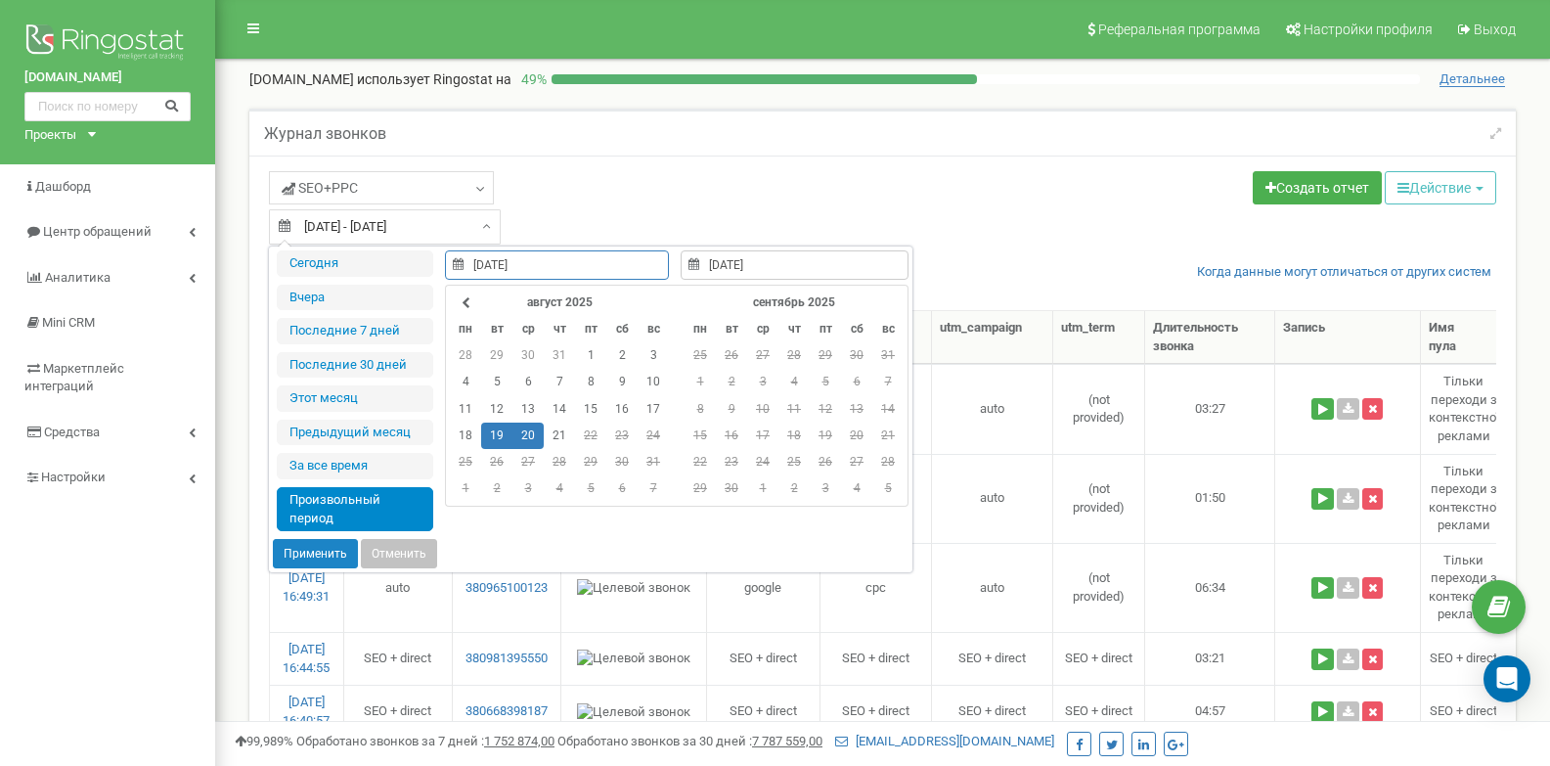
type input "01.07.2025"
type input "31.07.2025"
type input "19.08.2025"
type input "20.08.2025"
type input "16.02.2021"
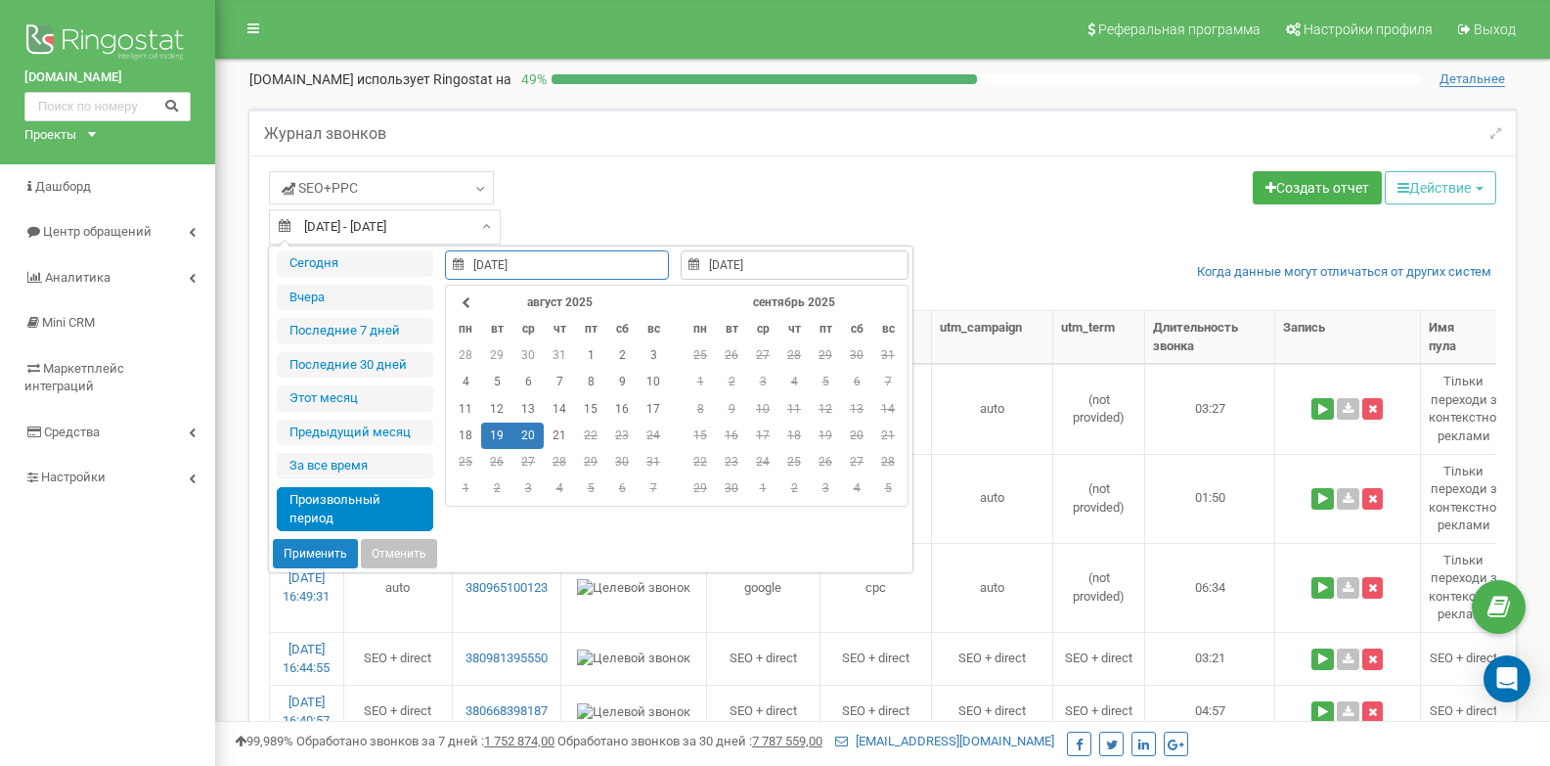
type input "21.08.2025"
type input "19.08.2025"
type input "20.08.2025"
click at [329, 555] on button "Применить" at bounding box center [315, 553] width 85 height 29
type input "19.08.2025 - 20.08.2025"
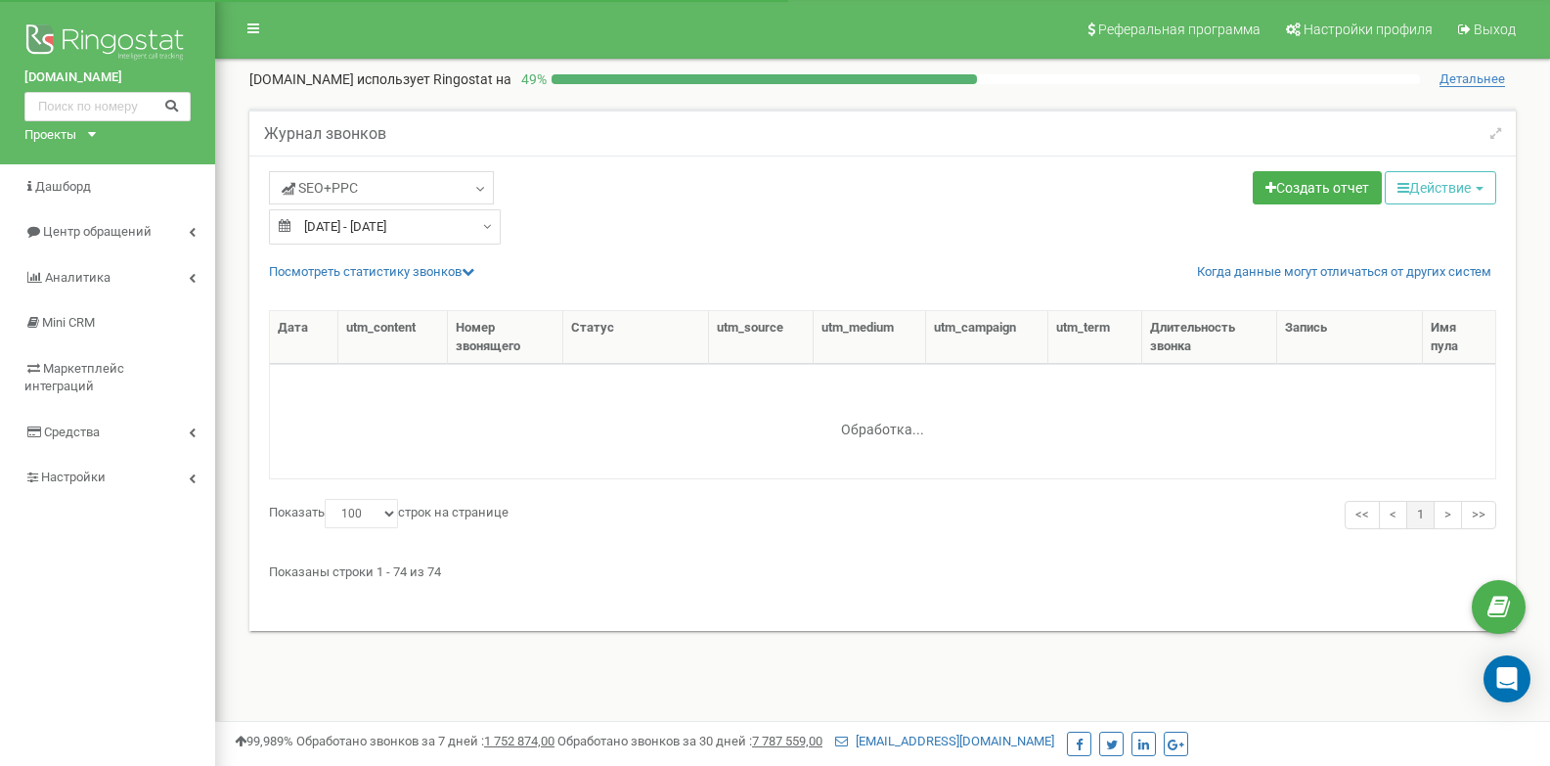
select select "100"
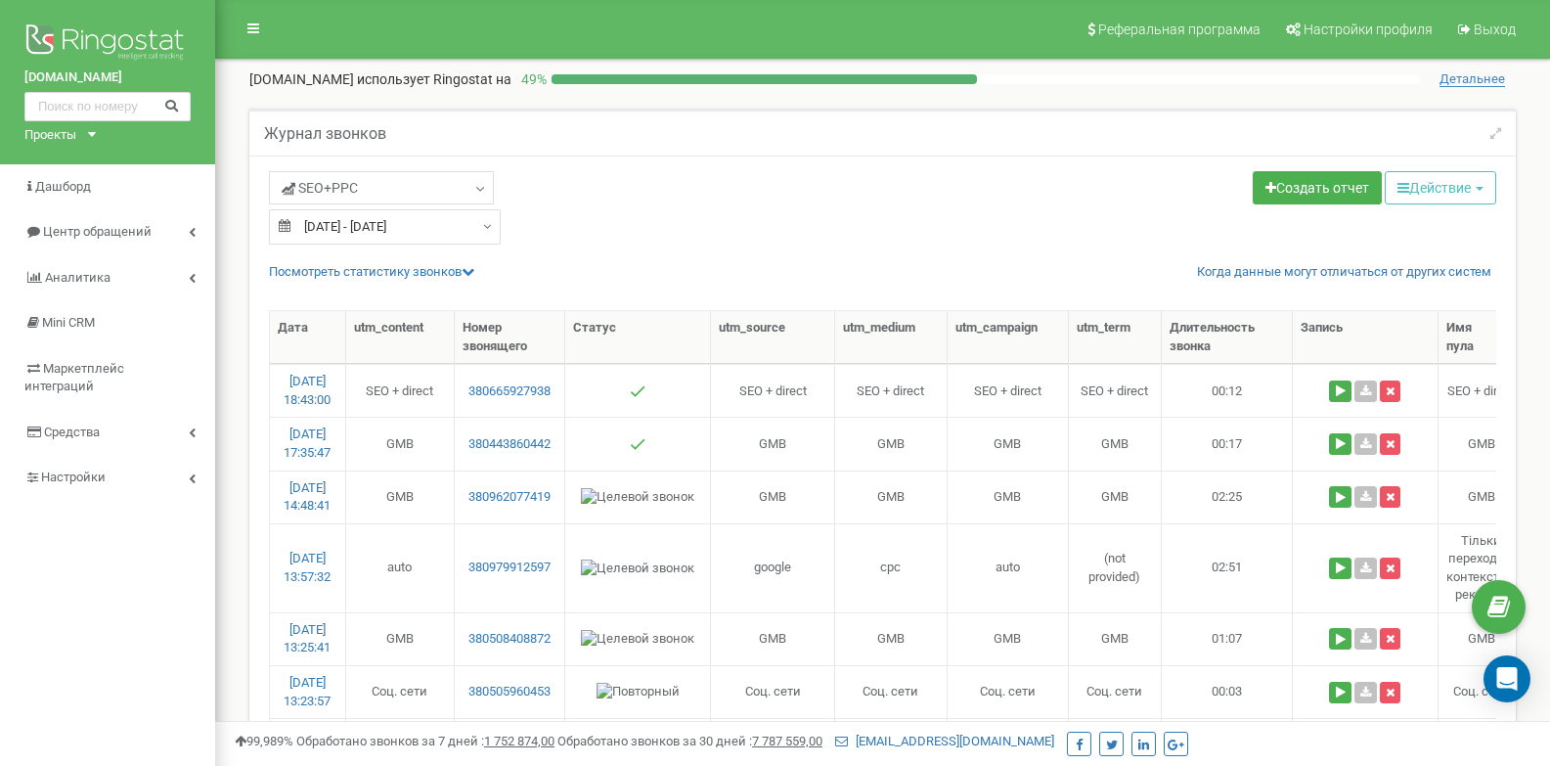
type input "[DATE]"
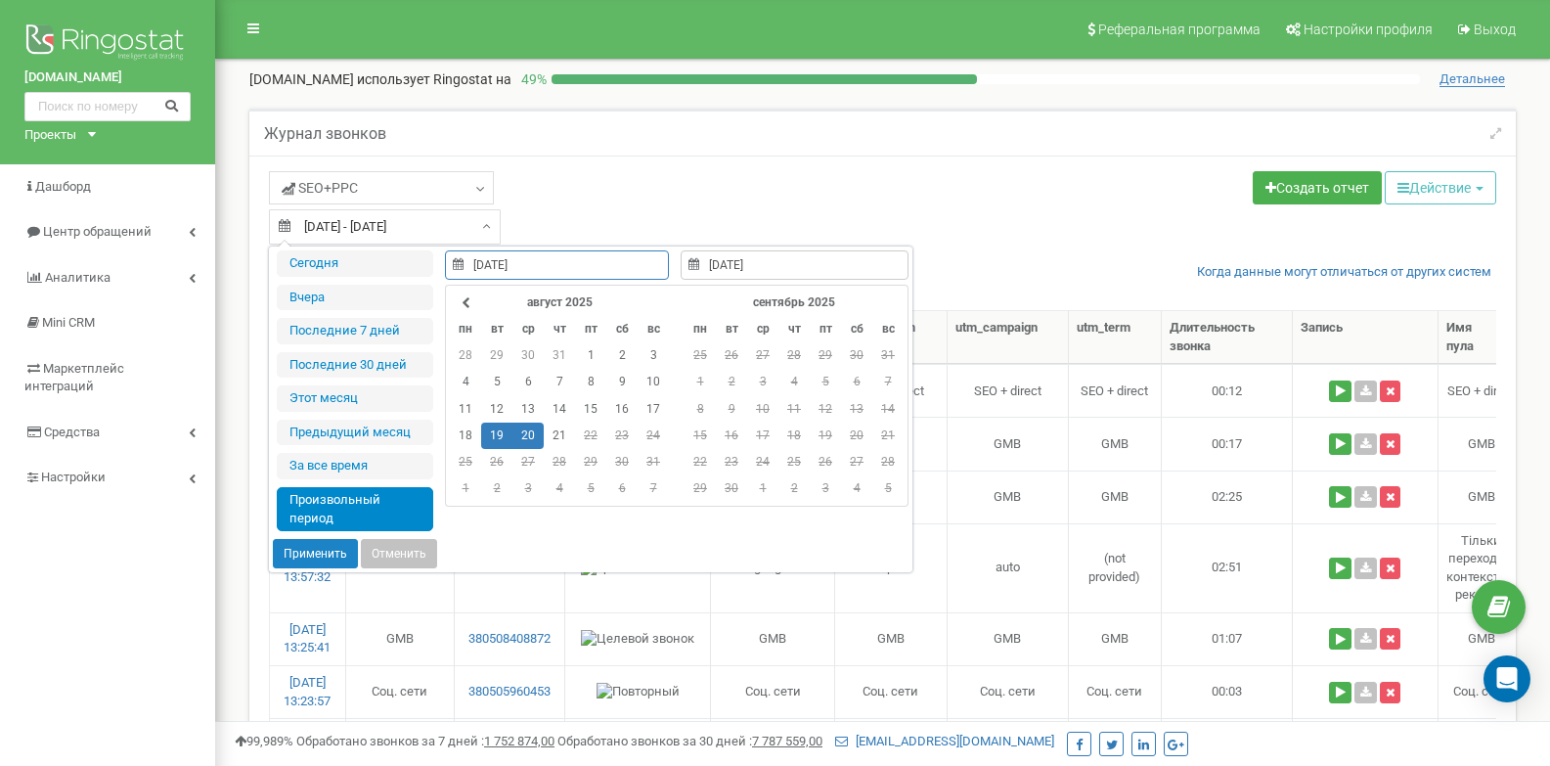
click at [462, 229] on input "19.08.2025 - 20.08.2025" at bounding box center [385, 226] width 232 height 35
click at [500, 435] on td "19" at bounding box center [496, 435] width 31 height 26
type input "19.08.2025"
click at [328, 548] on button "Применить" at bounding box center [315, 553] width 85 height 29
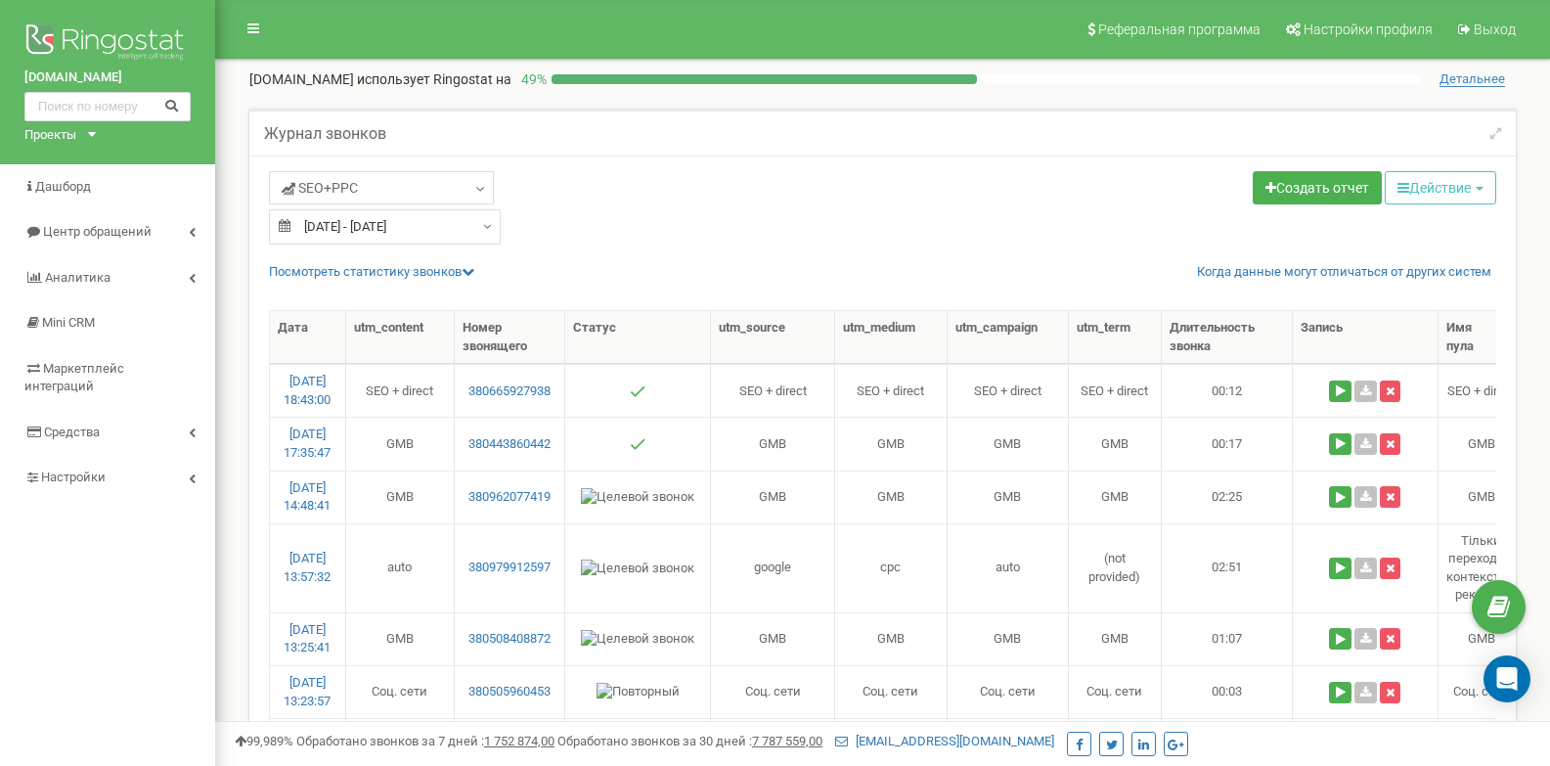
type input "19.08.2025 - 19.08.2025"
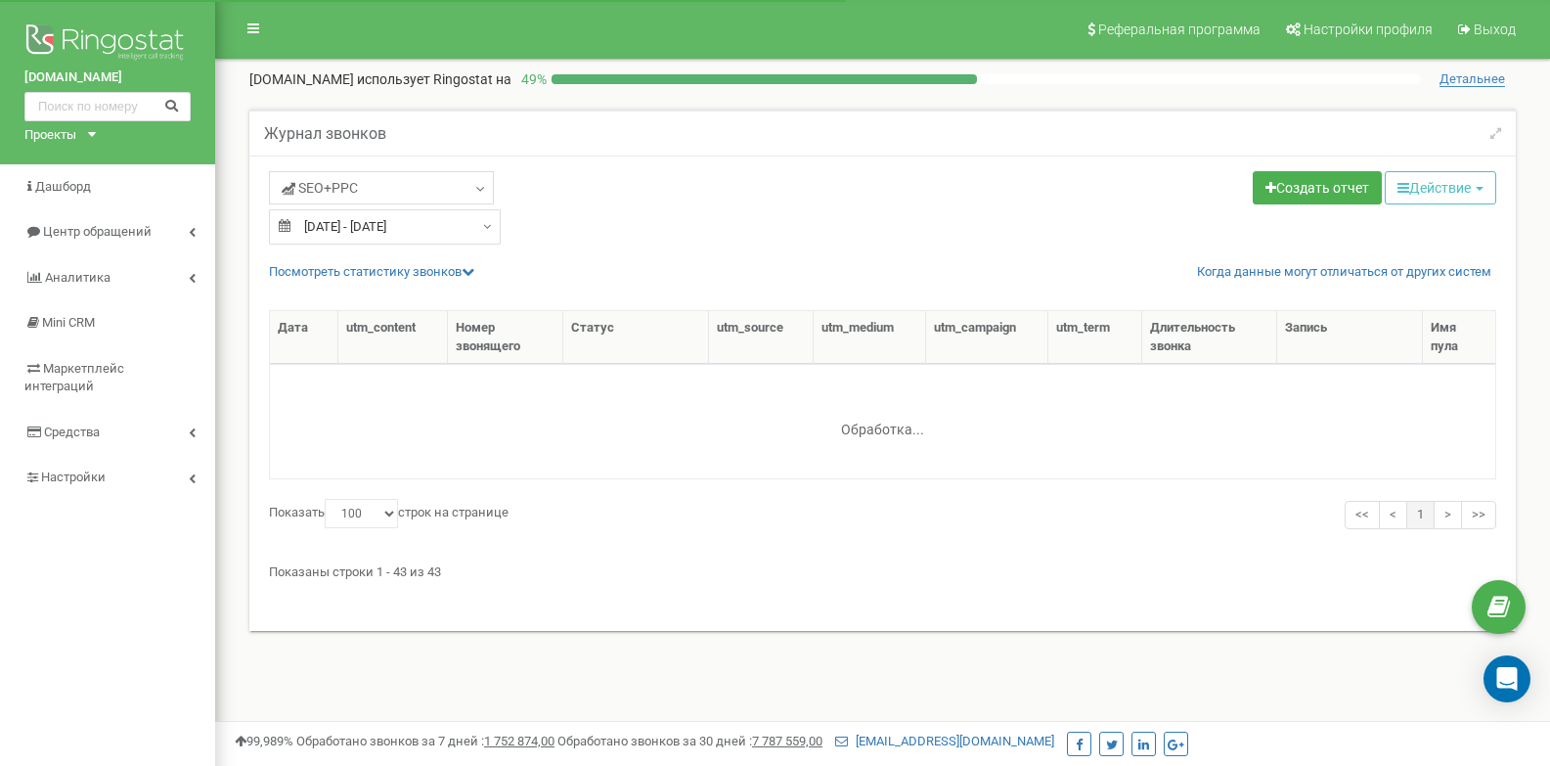
select select "100"
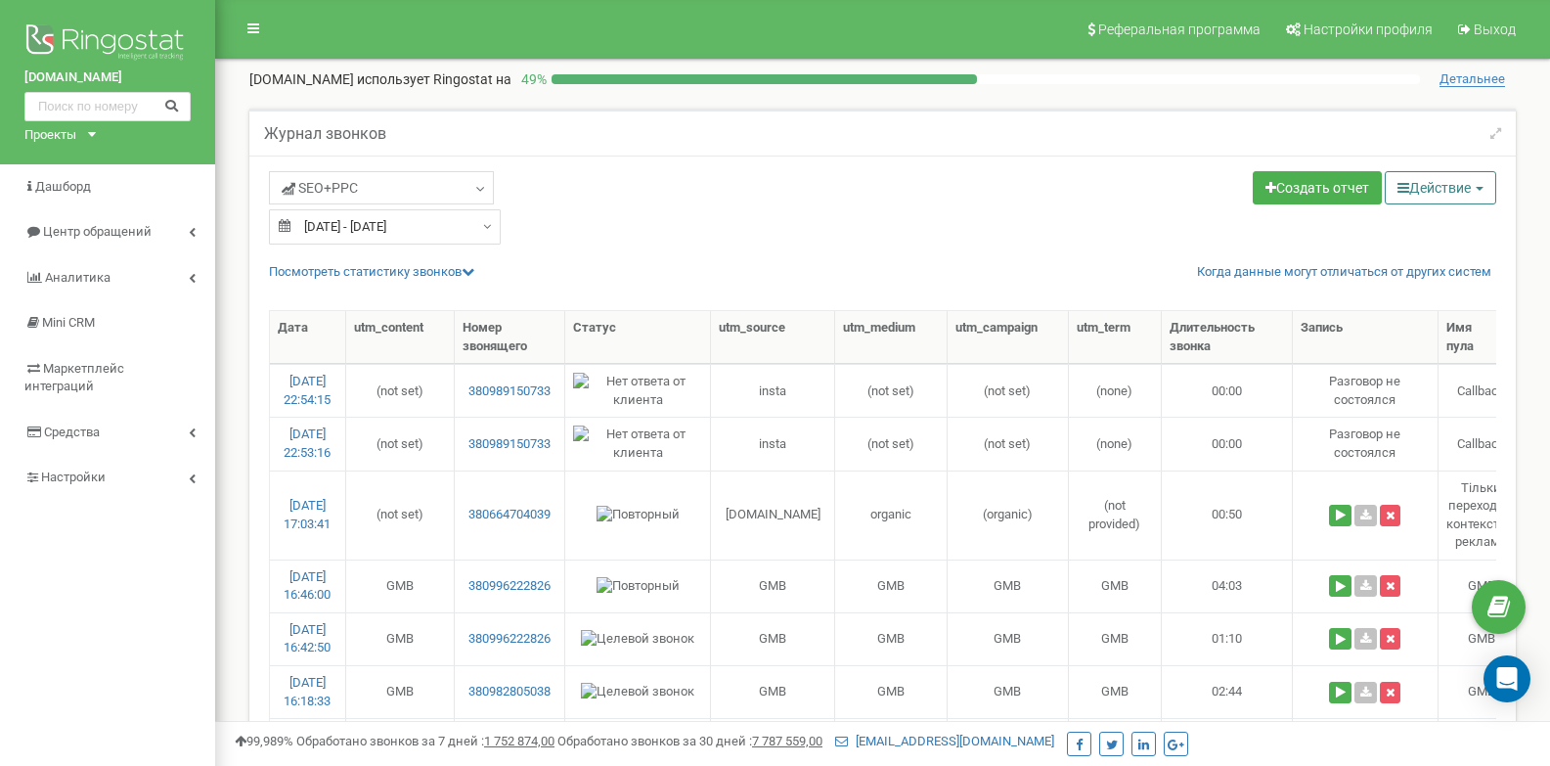
click at [1401, 192] on button "Действие" at bounding box center [1439, 187] width 111 height 33
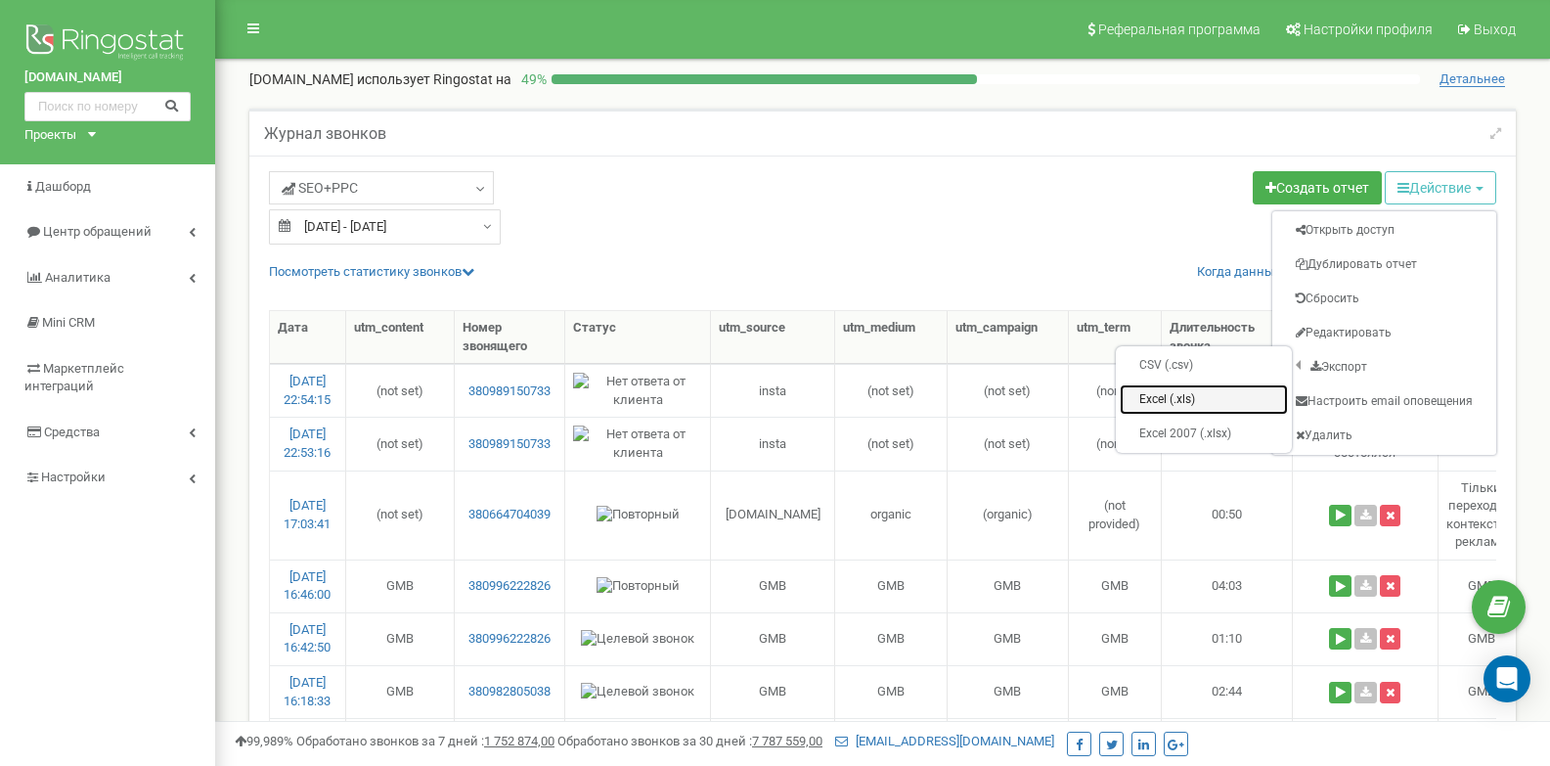
click at [1164, 392] on link "Excel (.xls)" at bounding box center [1203, 399] width 168 height 30
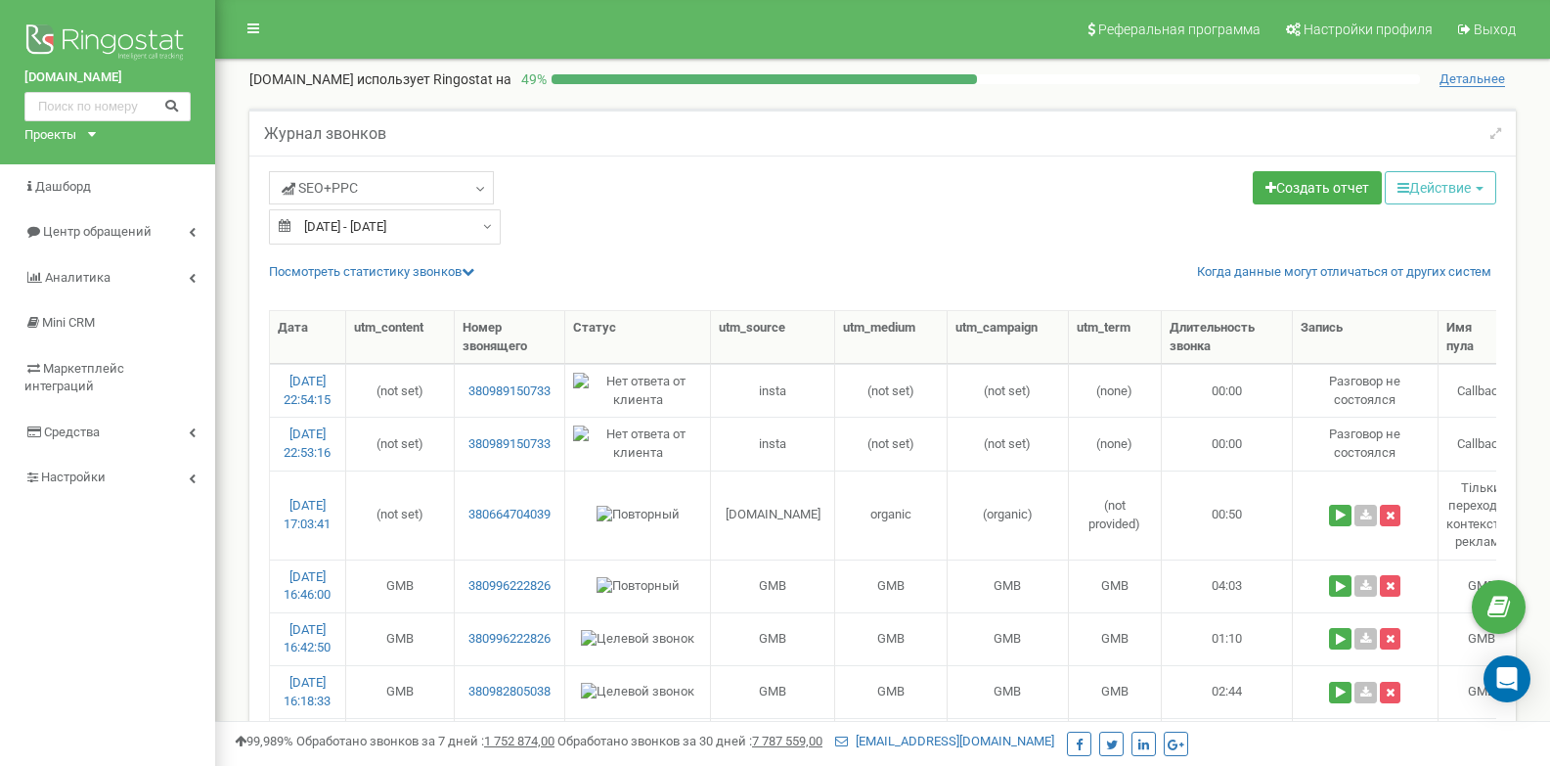
click at [69, 132] on div "Проекты" at bounding box center [50, 135] width 52 height 19
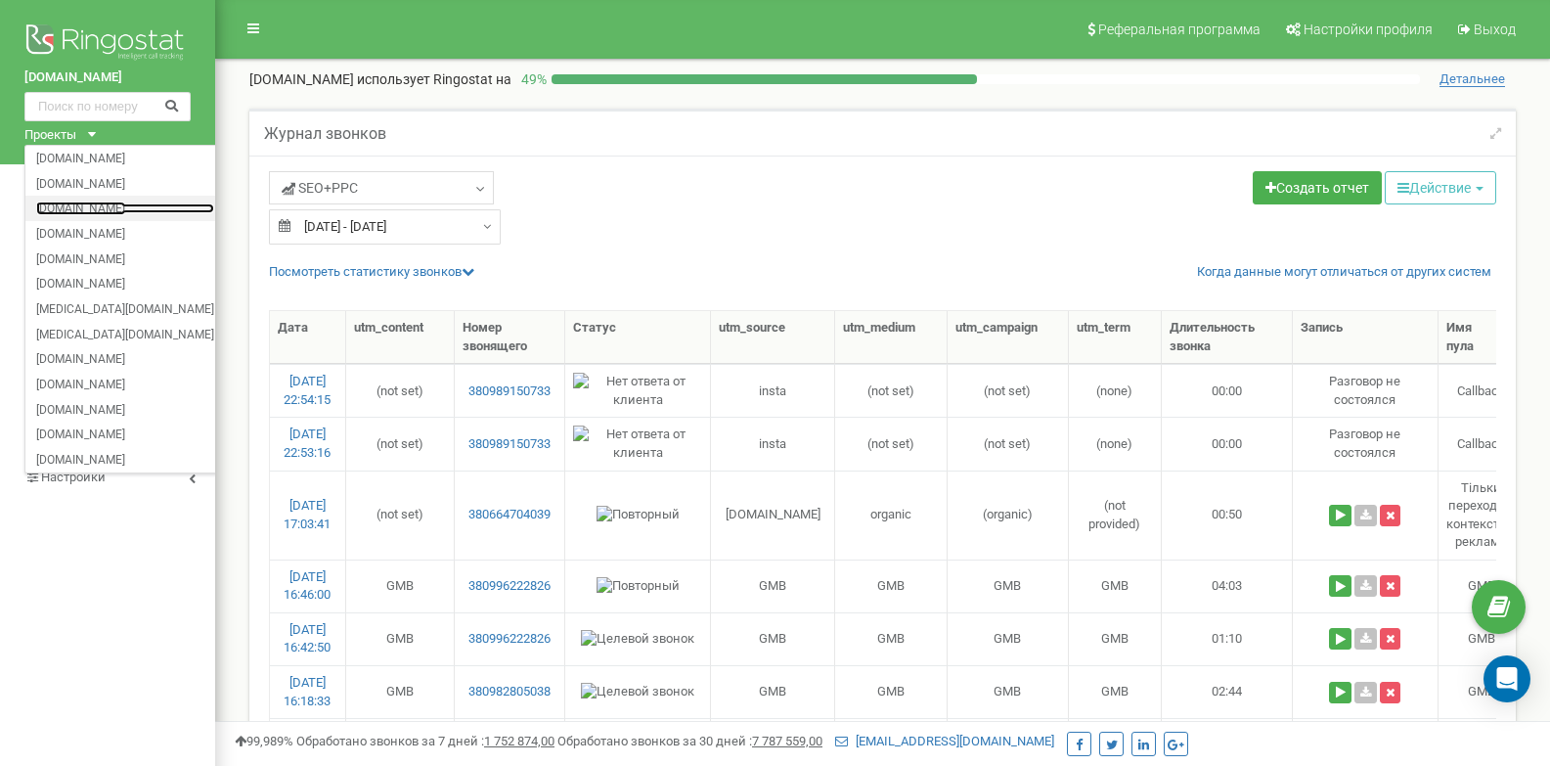
click at [75, 205] on link "[DOMAIN_NAME]" at bounding box center [125, 208] width 178 height 10
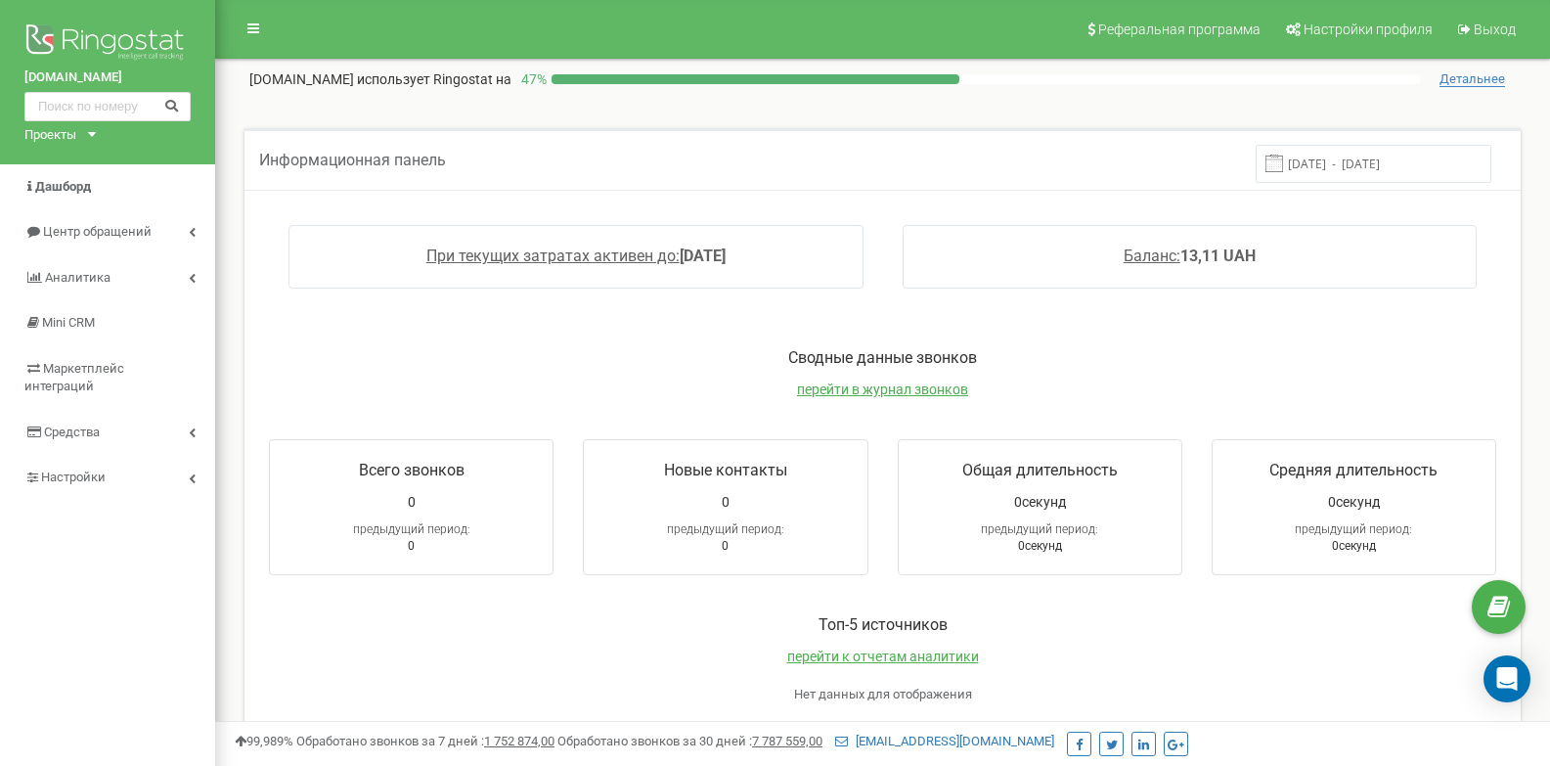
click at [76, 130] on div "Проекты" at bounding box center [50, 135] width 52 height 19
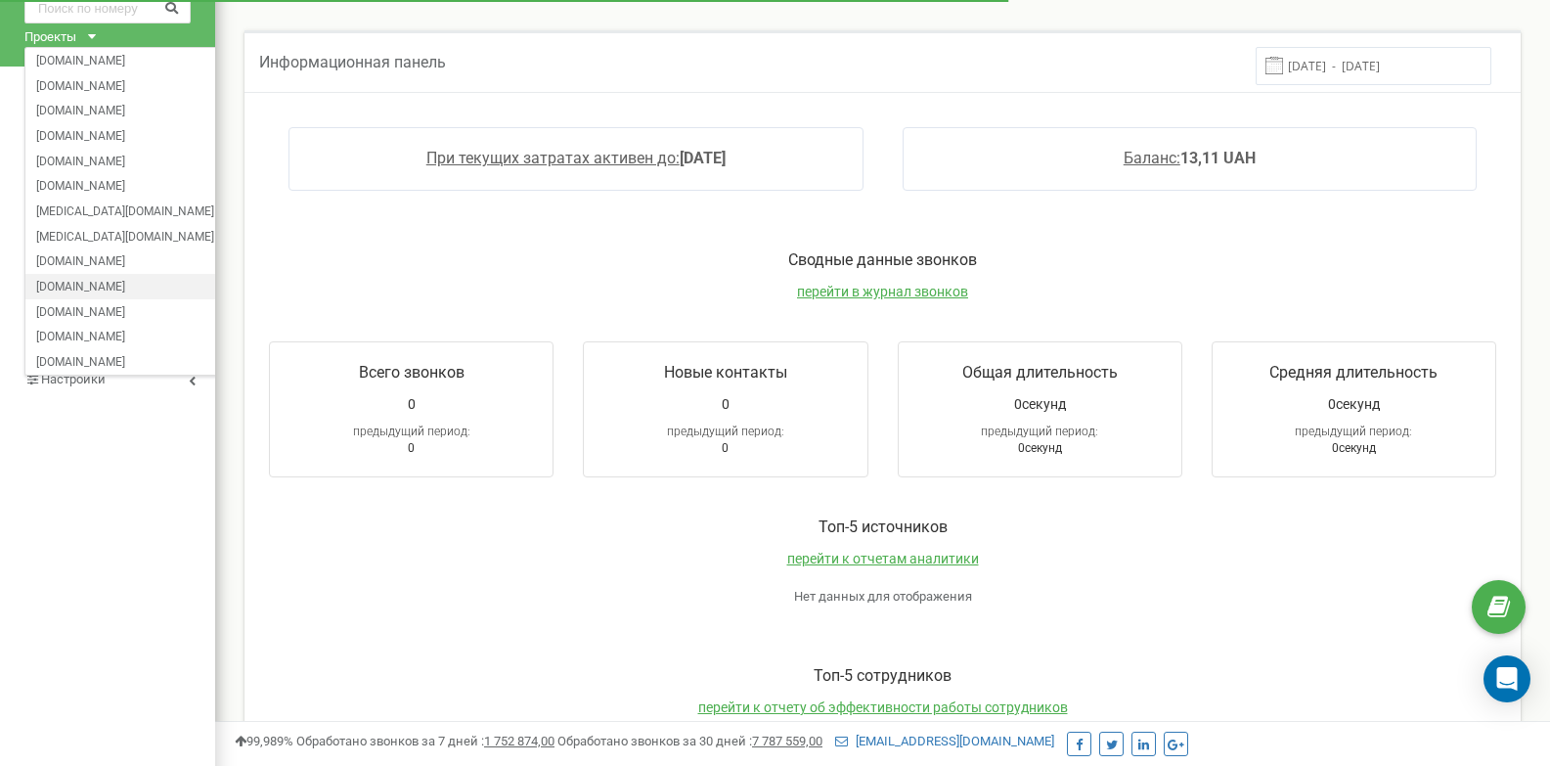
scroll to position [196, 0]
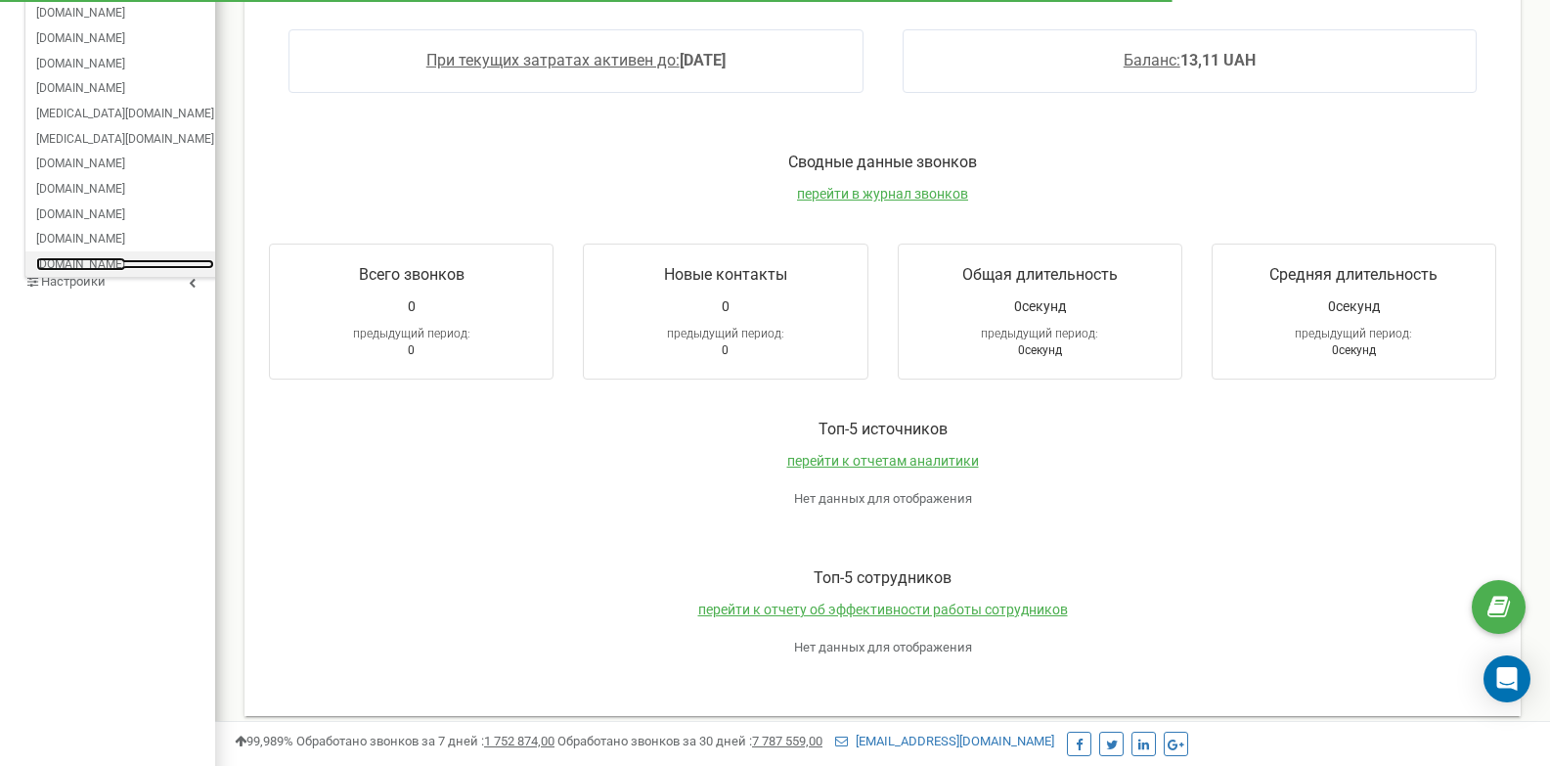
click at [88, 262] on link "[DOMAIN_NAME]" at bounding box center [125, 264] width 178 height 10
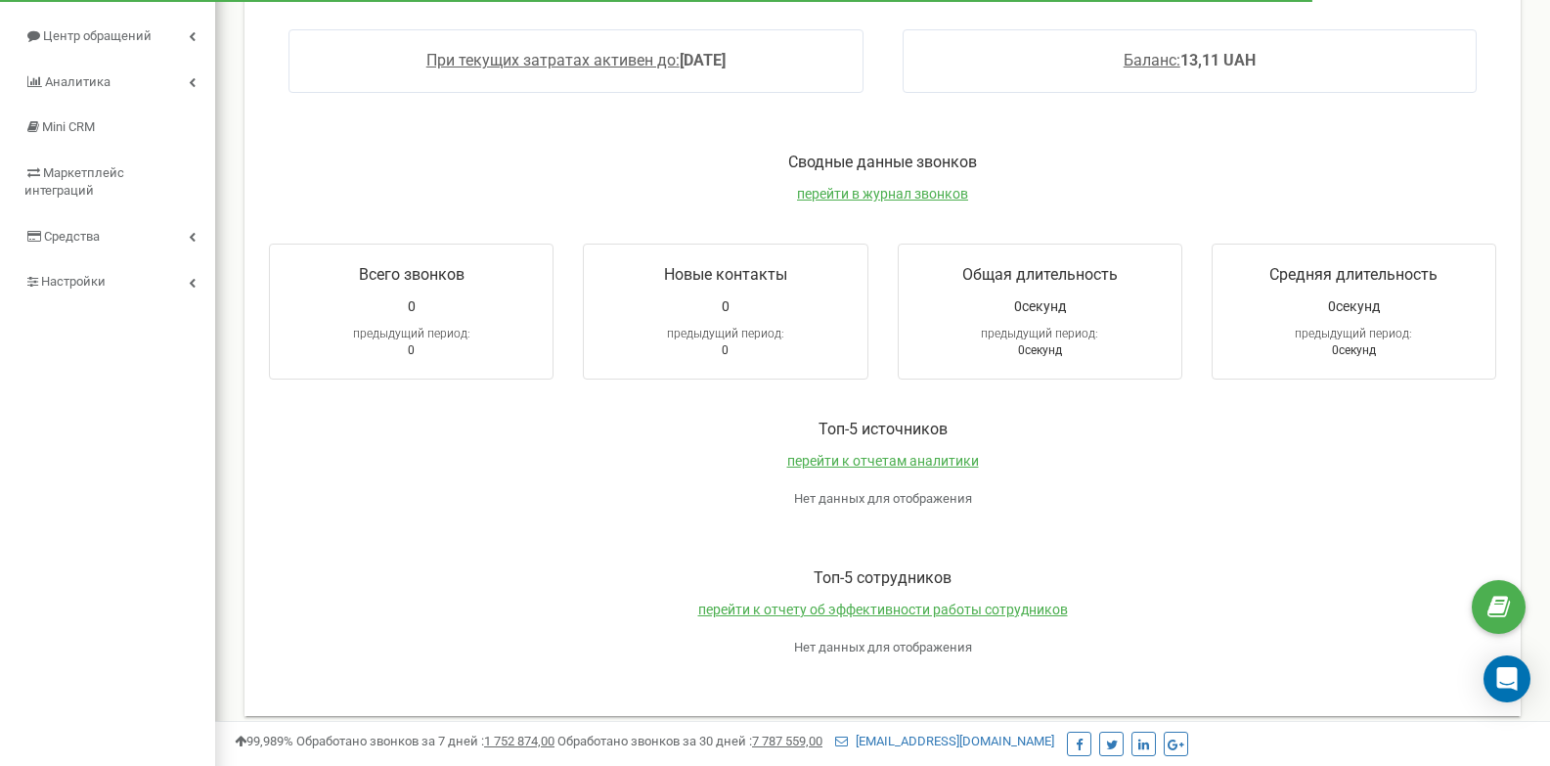
scroll to position [0, 0]
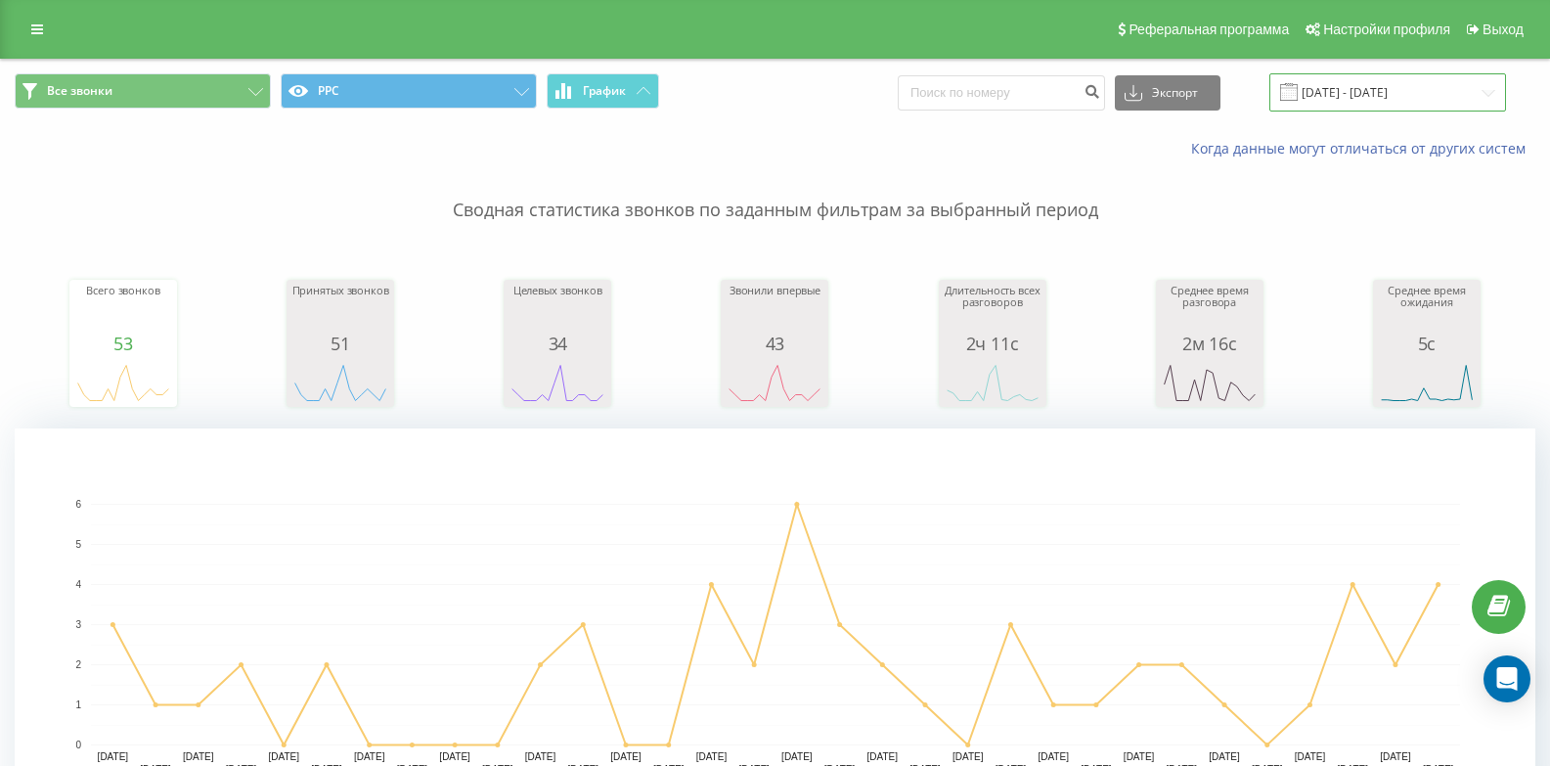
click at [1356, 95] on input "[DATE] - [DATE]" at bounding box center [1387, 92] width 237 height 38
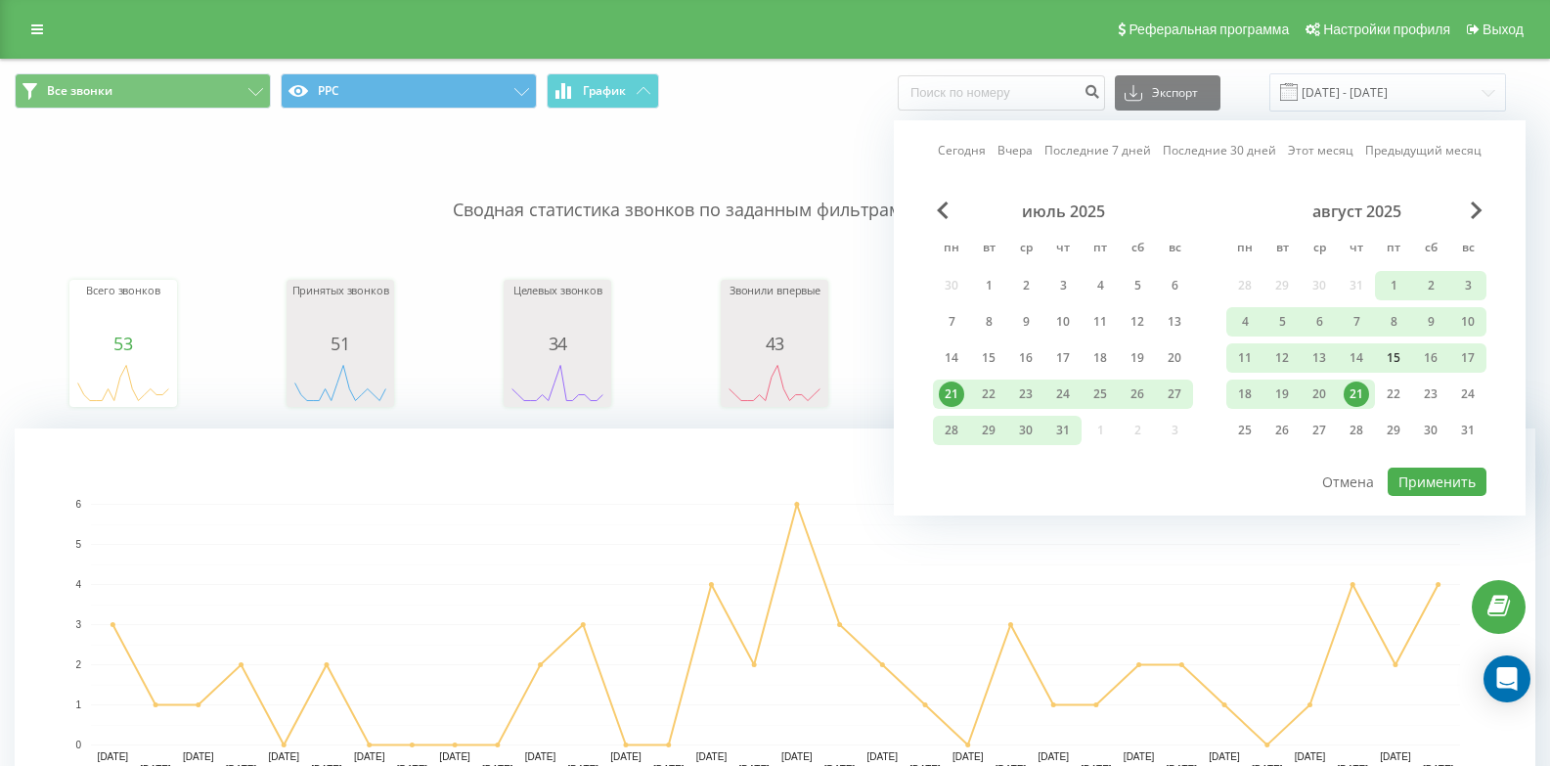
click at [1392, 355] on div "15" at bounding box center [1392, 357] width 25 height 25
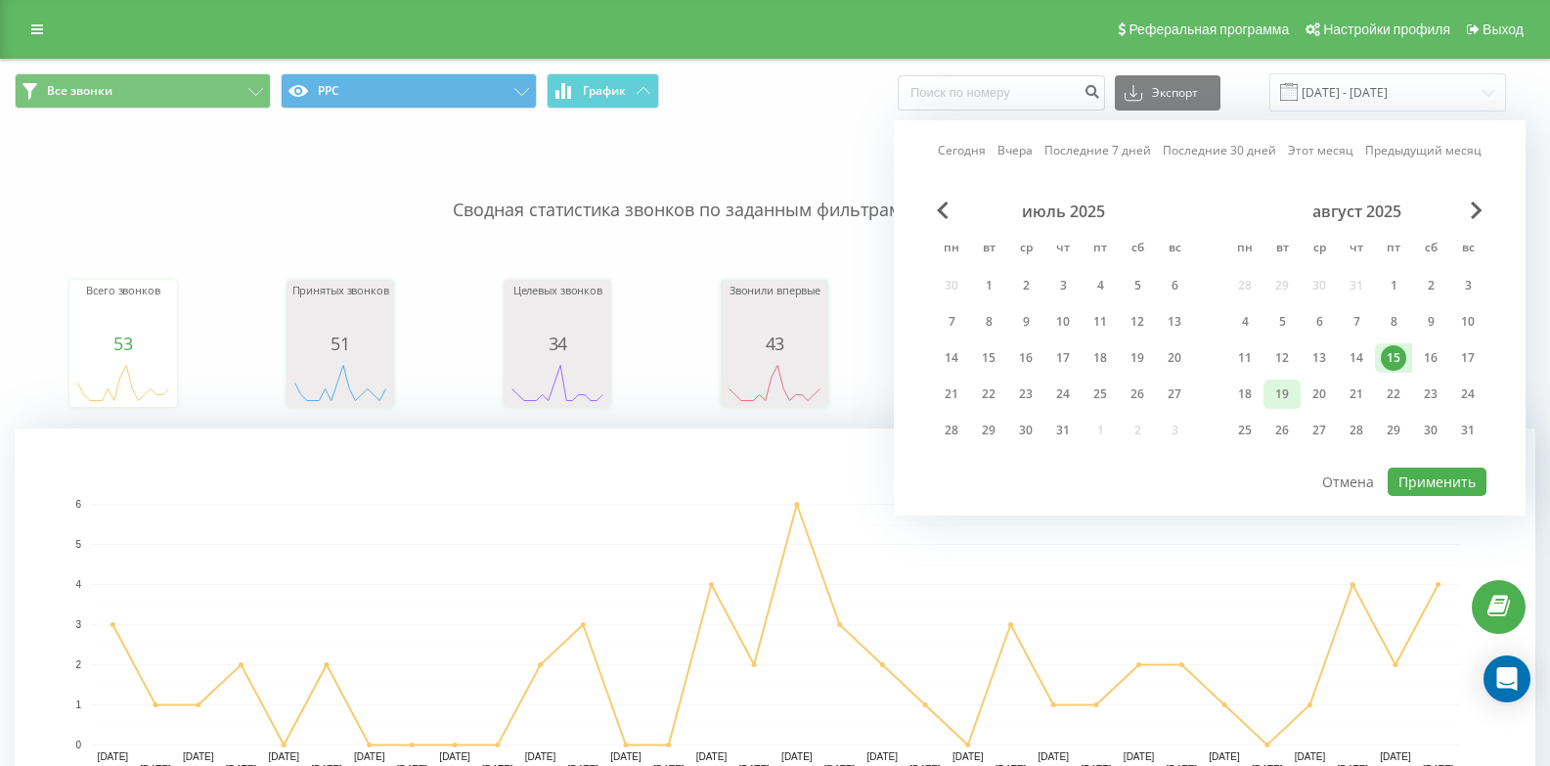
click at [1281, 399] on div "19" at bounding box center [1281, 393] width 25 height 25
click at [1424, 479] on button "Применить" at bounding box center [1436, 481] width 99 height 28
type input "[DATE] - [DATE]"
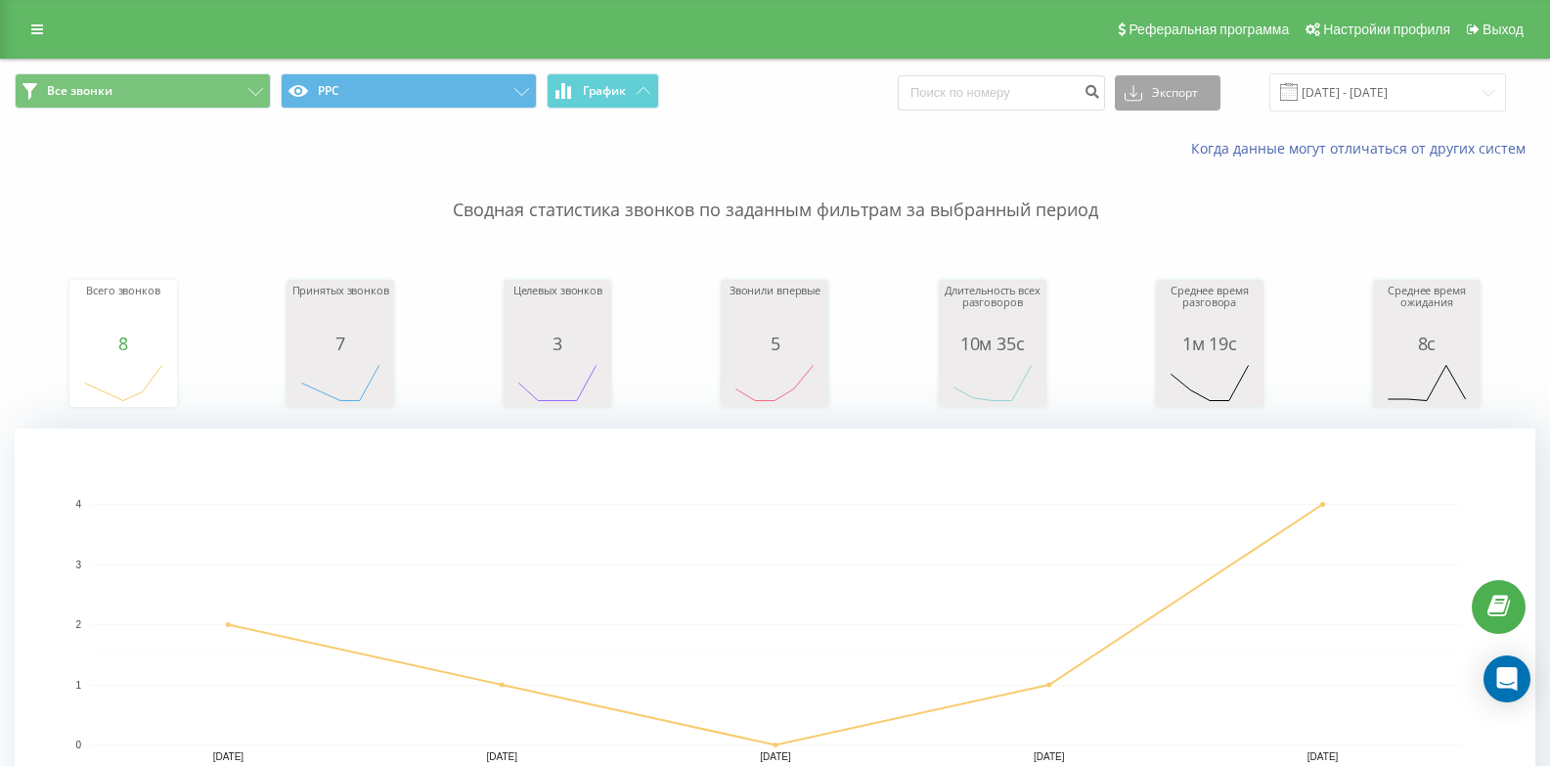
click at [1179, 93] on button "Экспорт" at bounding box center [1168, 92] width 106 height 35
click at [1153, 171] on span ".xls" at bounding box center [1142, 163] width 22 height 19
